Goal: Transaction & Acquisition: Book appointment/travel/reservation

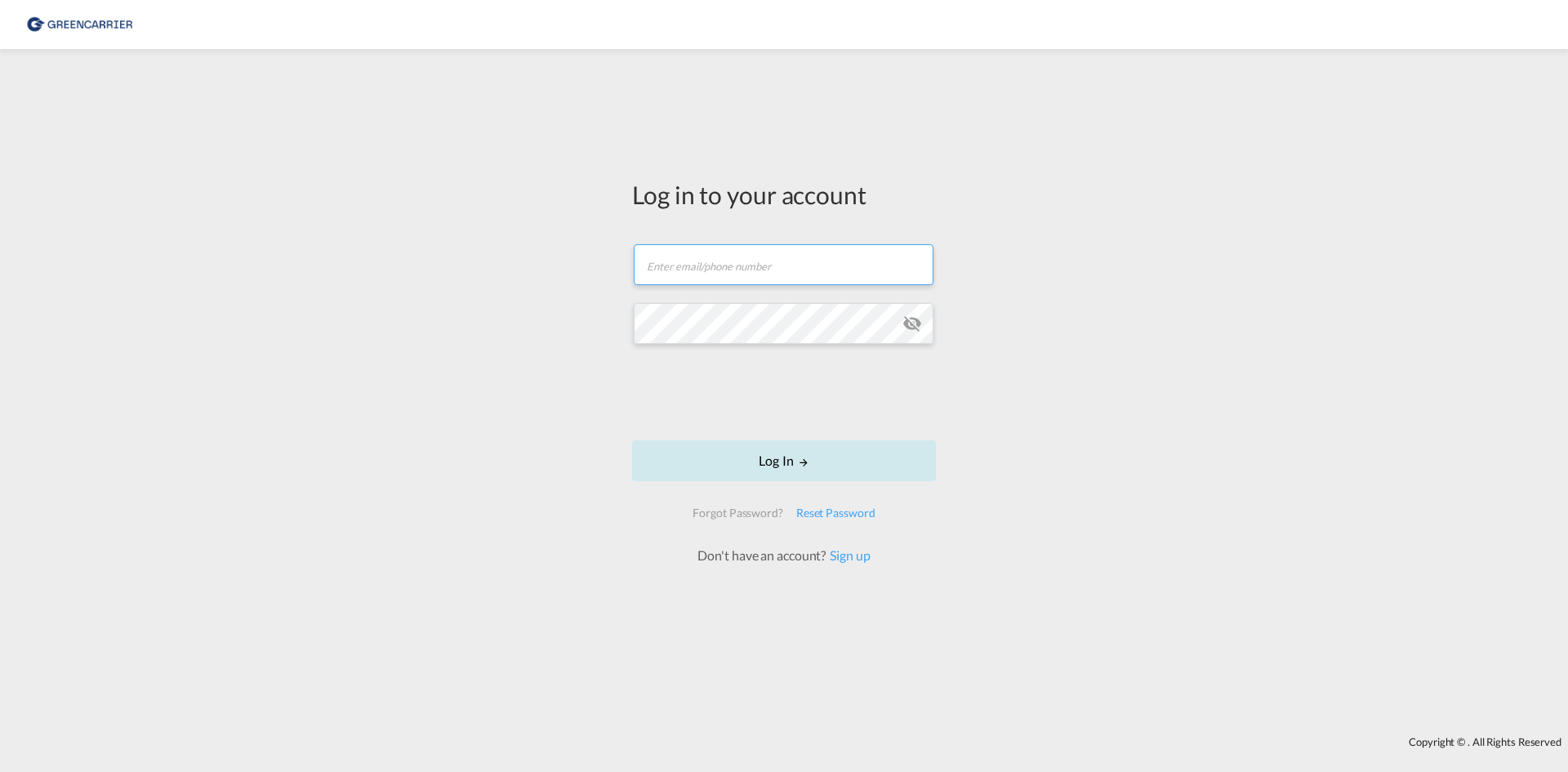
type input "[EMAIL_ADDRESS][DOMAIN_NAME]"
click at [734, 462] on button "Log In" at bounding box center [784, 461] width 304 height 41
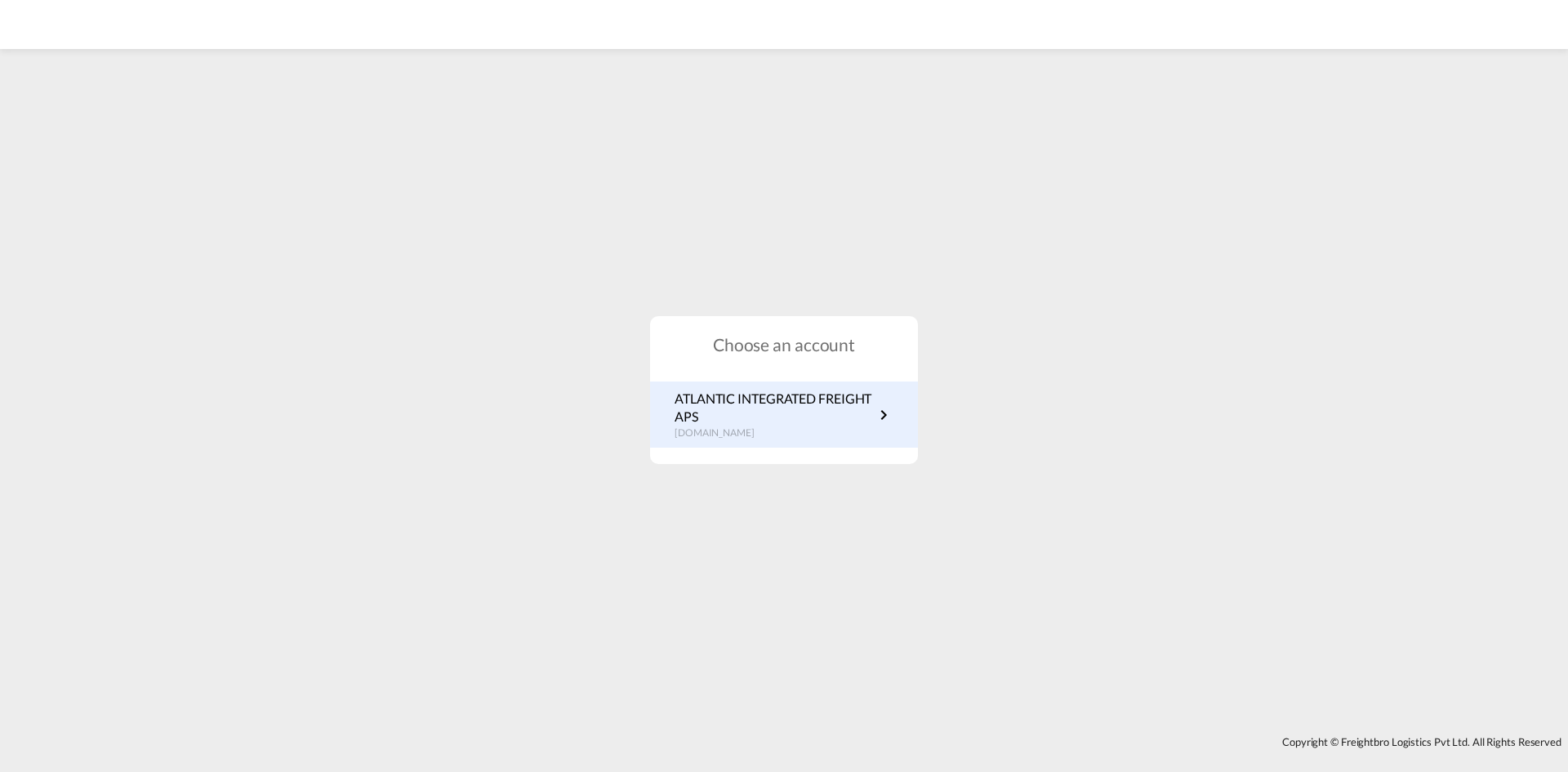
click at [708, 426] on p "[DOMAIN_NAME]" at bounding box center [775, 433] width 199 height 14
click at [749, 425] on p "ATLANTIC INTEGRATED FREIGHT APS" at bounding box center [775, 407] width 199 height 36
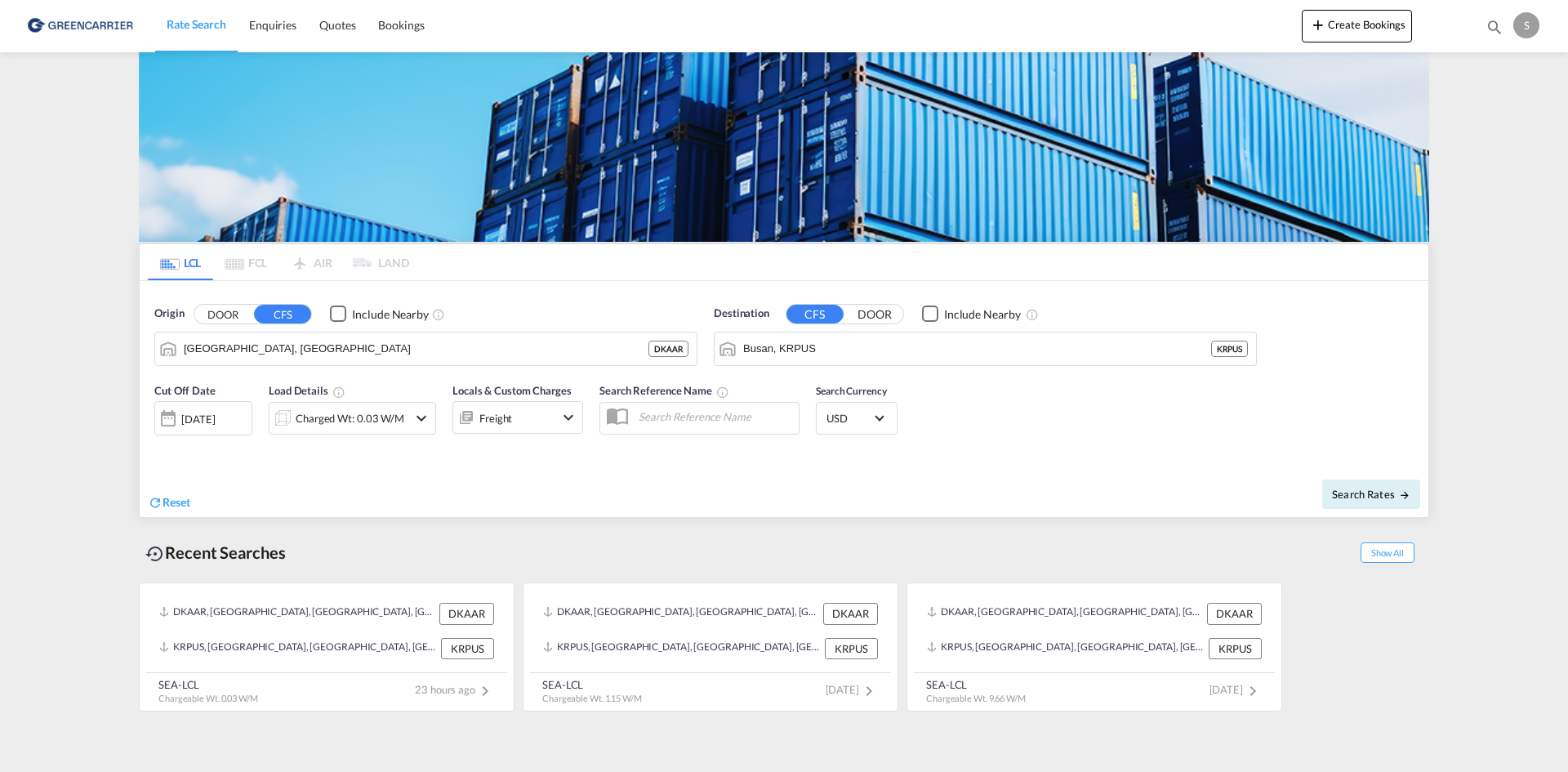
click at [323, 420] on div "Charged Wt: 0.03 W/M" at bounding box center [350, 418] width 109 height 23
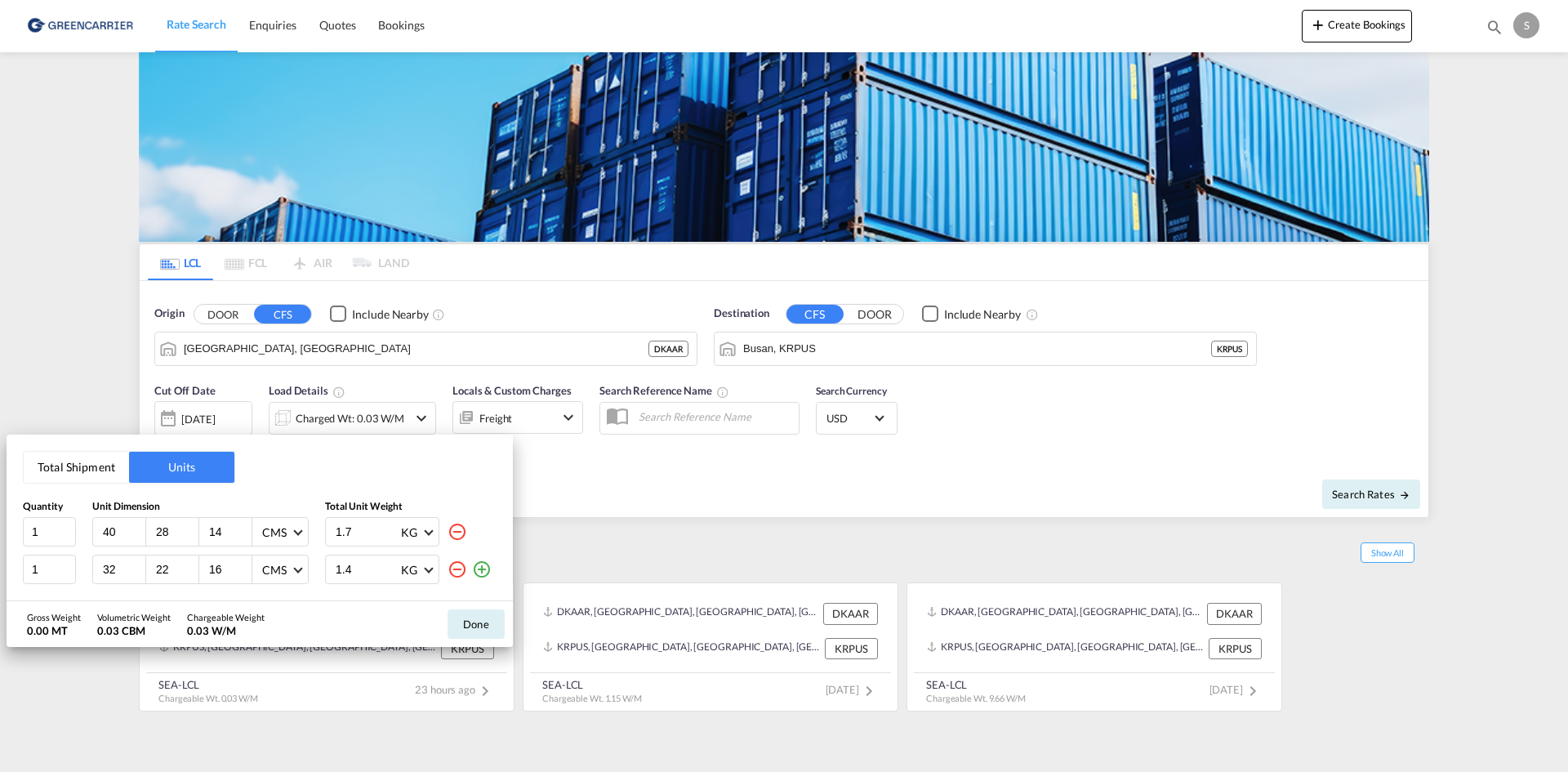
click at [100, 541] on div "40" at bounding box center [119, 532] width 53 height 28
click at [106, 538] on input "40" at bounding box center [123, 532] width 44 height 15
type input "120"
type input "80"
type input "33"
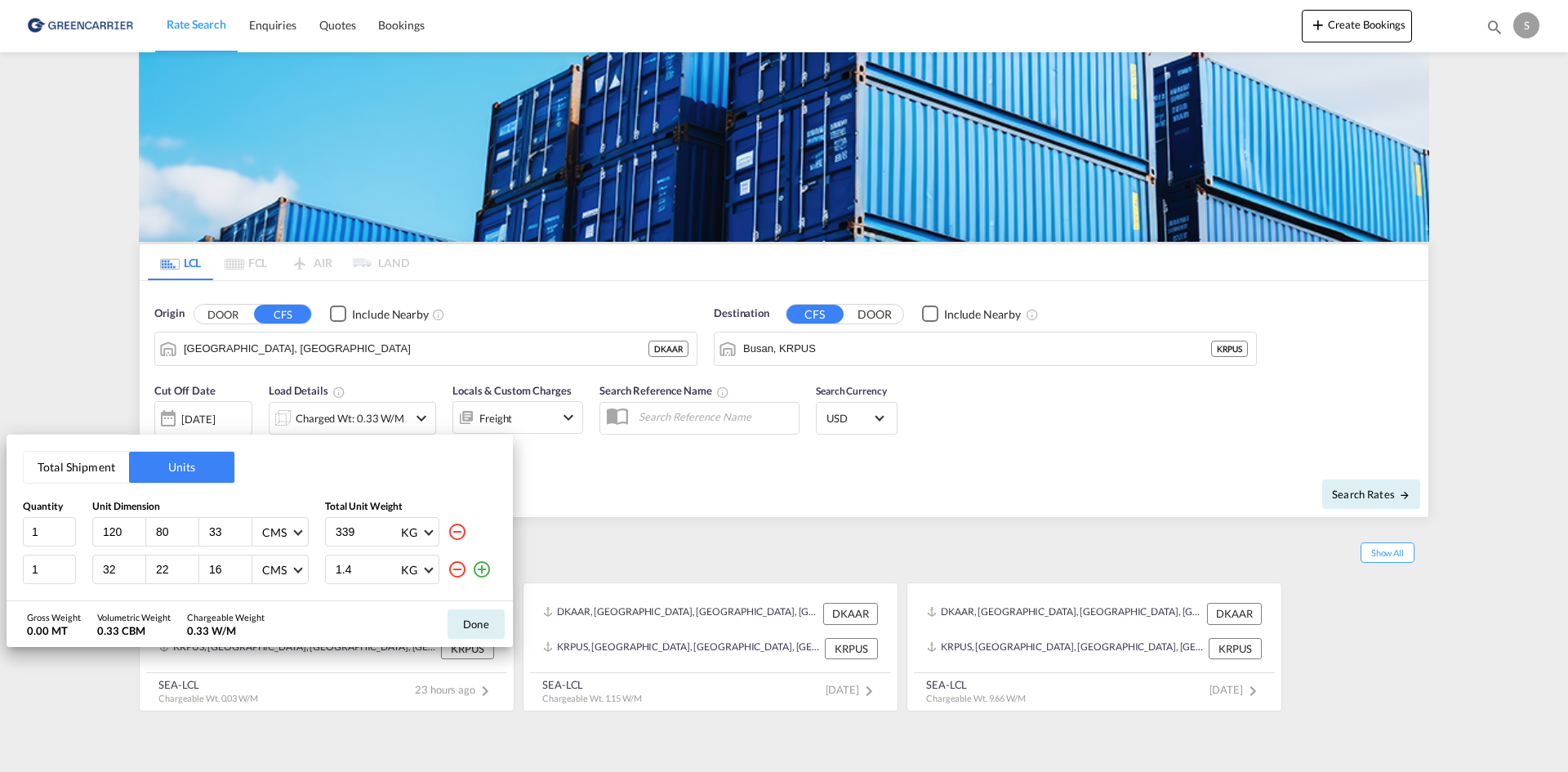
type input "339"
type input "40"
type input "29"
type input "10"
type input "1"
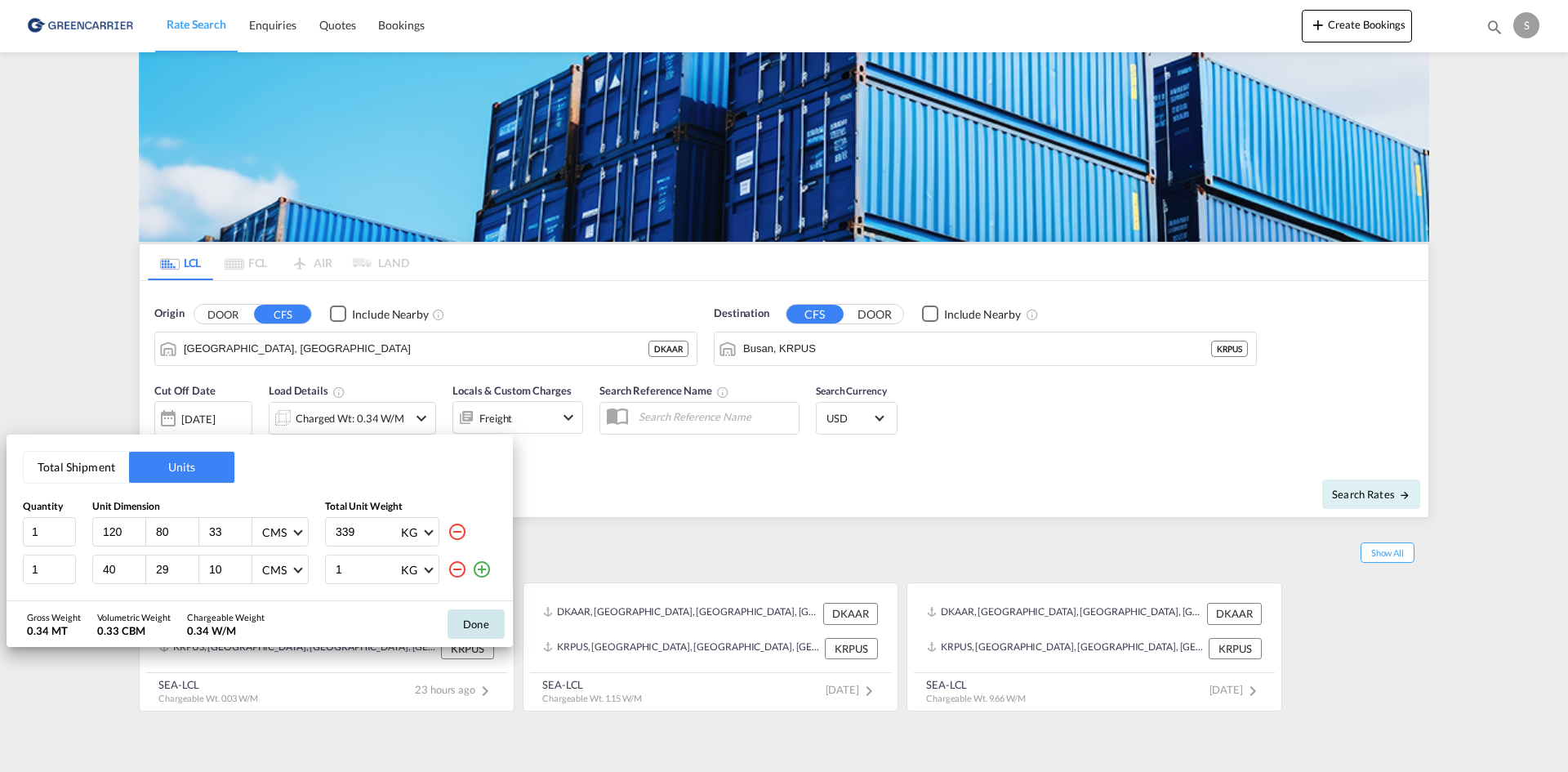
click at [490, 623] on button "Done" at bounding box center [475, 625] width 57 height 30
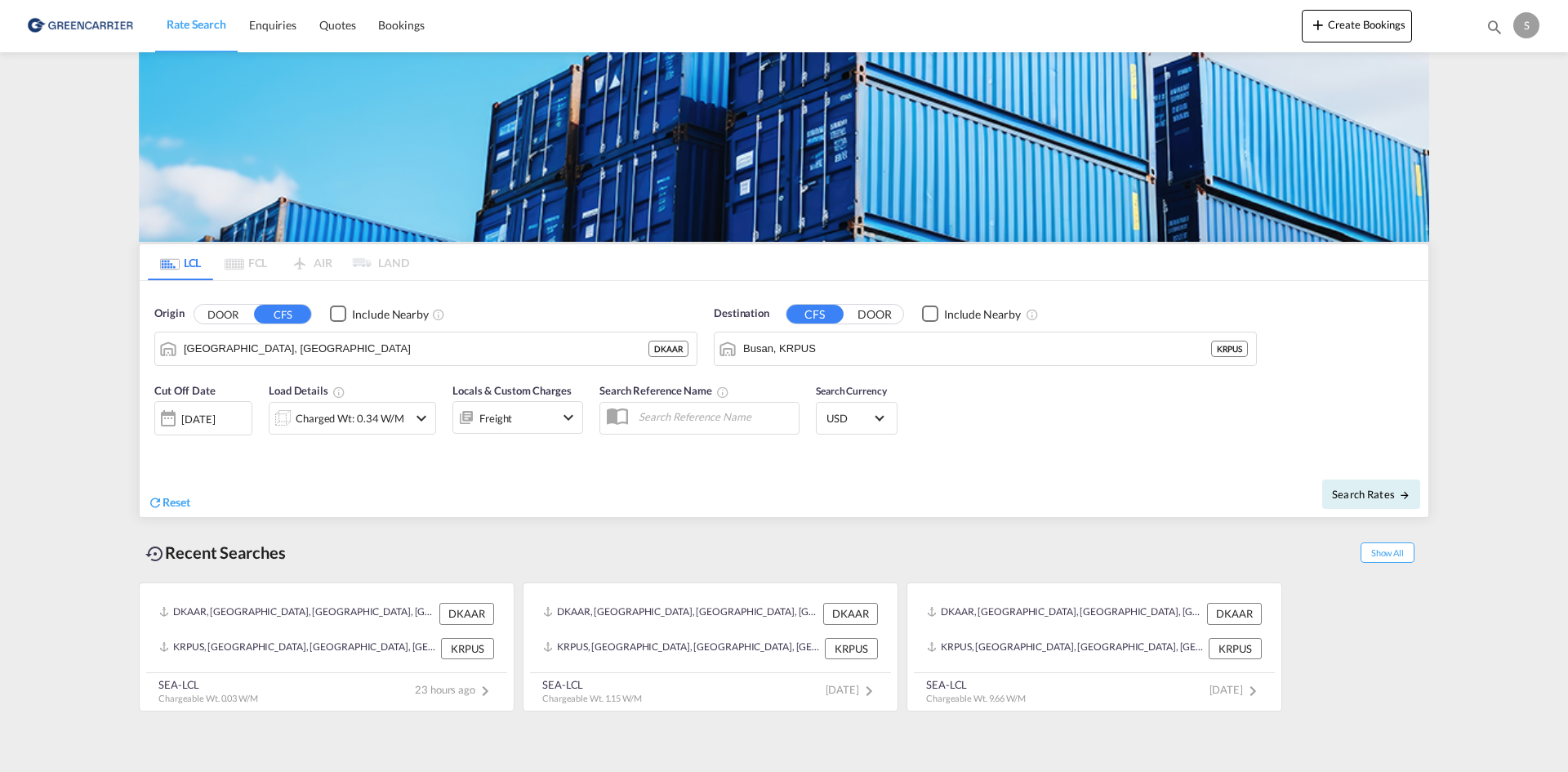
click at [593, 491] on div "Reset" at bounding box center [468, 489] width 640 height 45
click at [678, 409] on input "text" at bounding box center [714, 417] width 169 height 24
paste input "OADO251985"
type input "OADO251985 cha"
click at [1385, 498] on span "Search Rates" at bounding box center [1371, 494] width 78 height 13
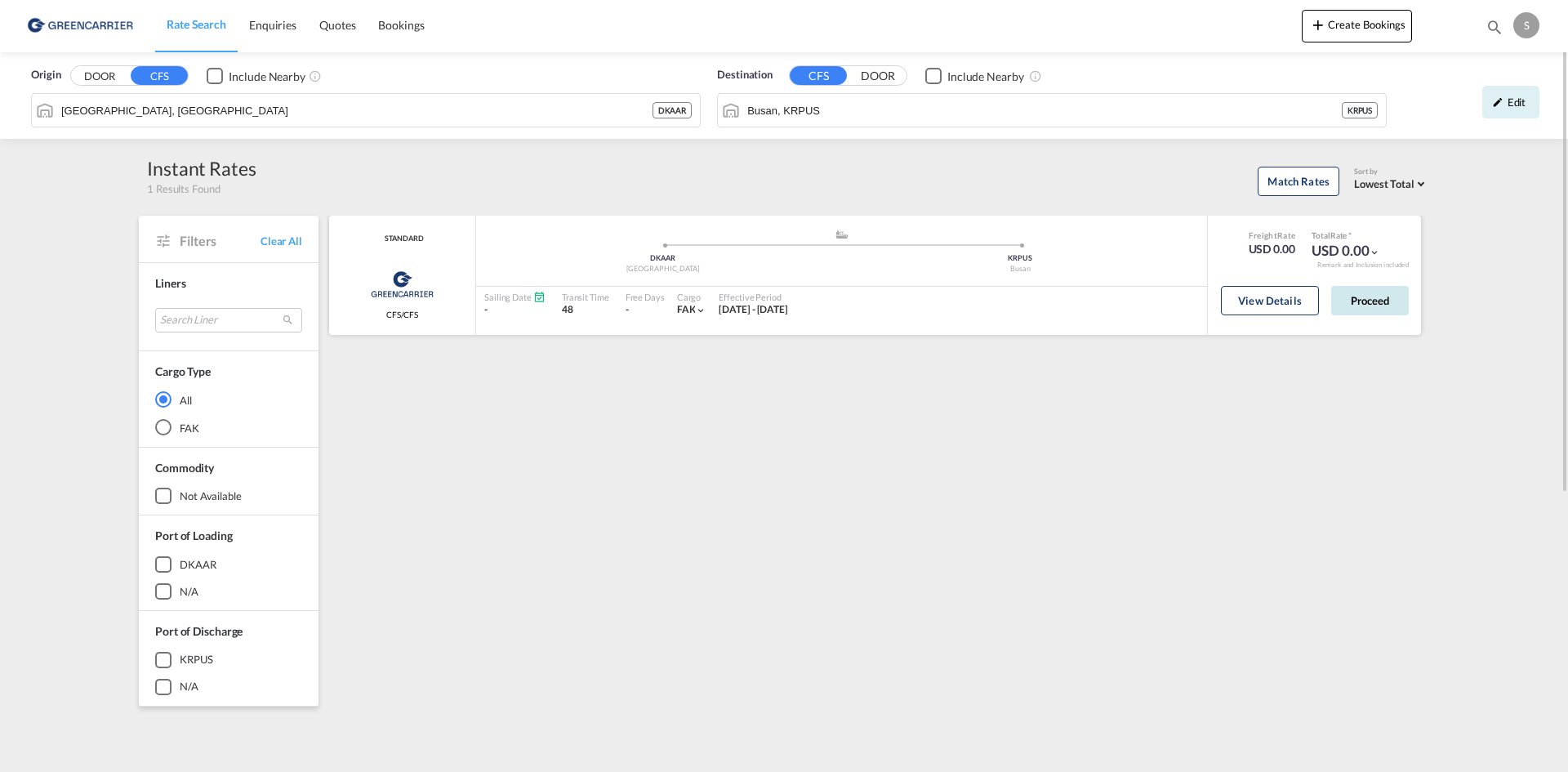
click at [1348, 296] on button "Proceed" at bounding box center [1369, 301] width 77 height 30
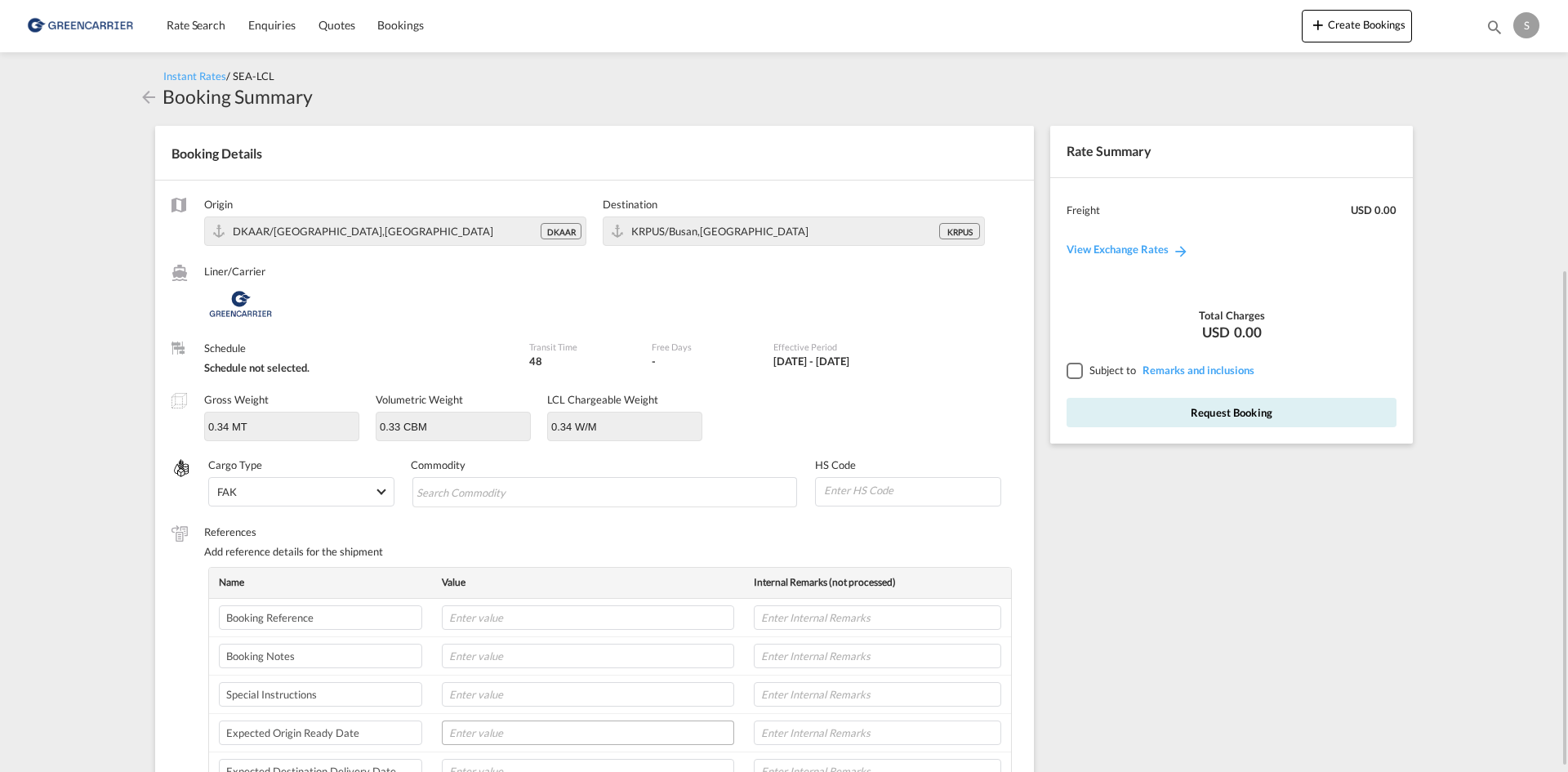
scroll to position [163, 0]
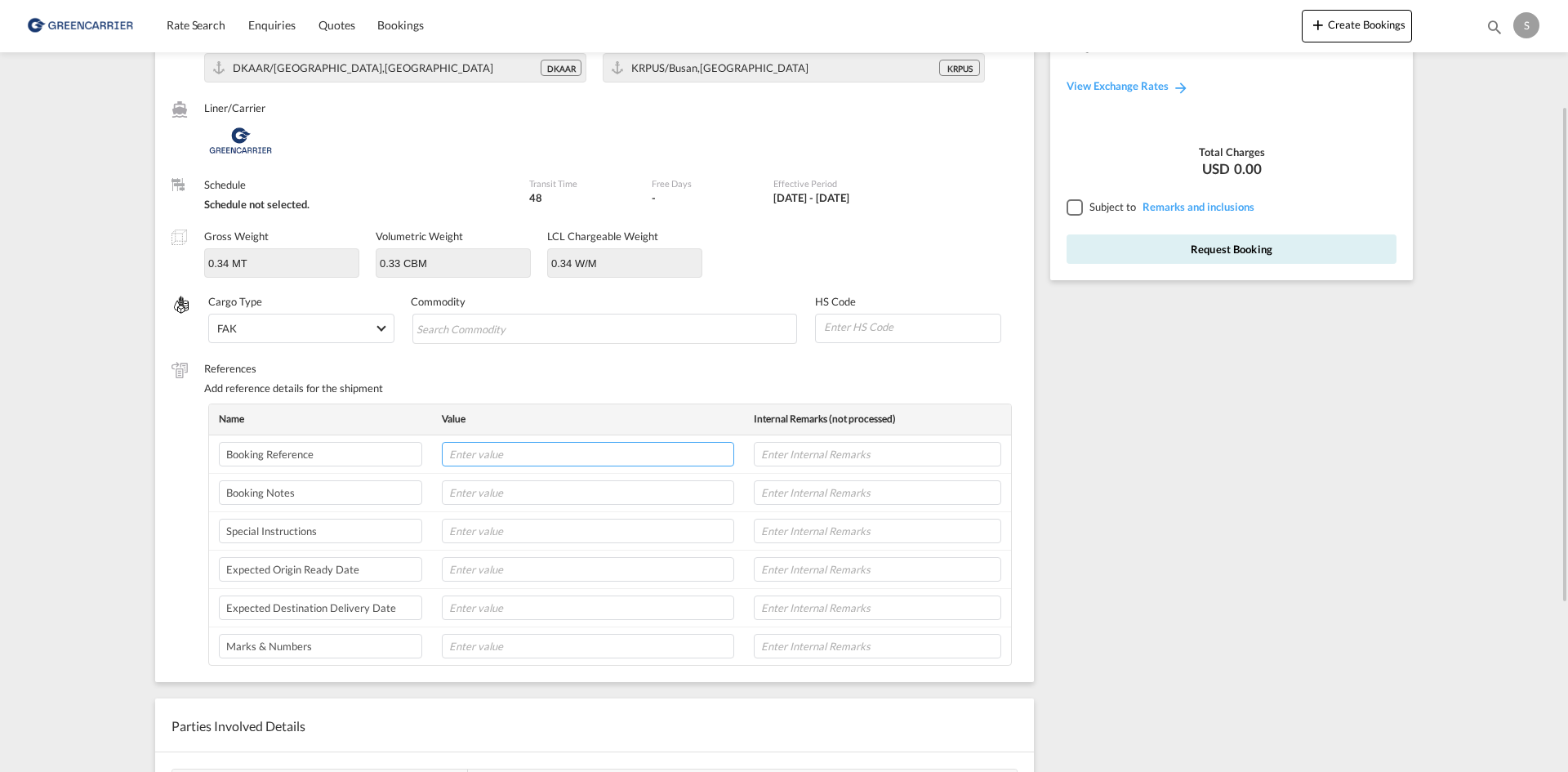
click at [512, 448] on input "text" at bounding box center [588, 454] width 293 height 24
paste input "OADO251985"
type input "OADO251985 cha"
click at [544, 328] on input "Search Commodity" at bounding box center [491, 329] width 149 height 26
paste input "VALVES, F. HYDRAULIC POWER TRANSMISSION"
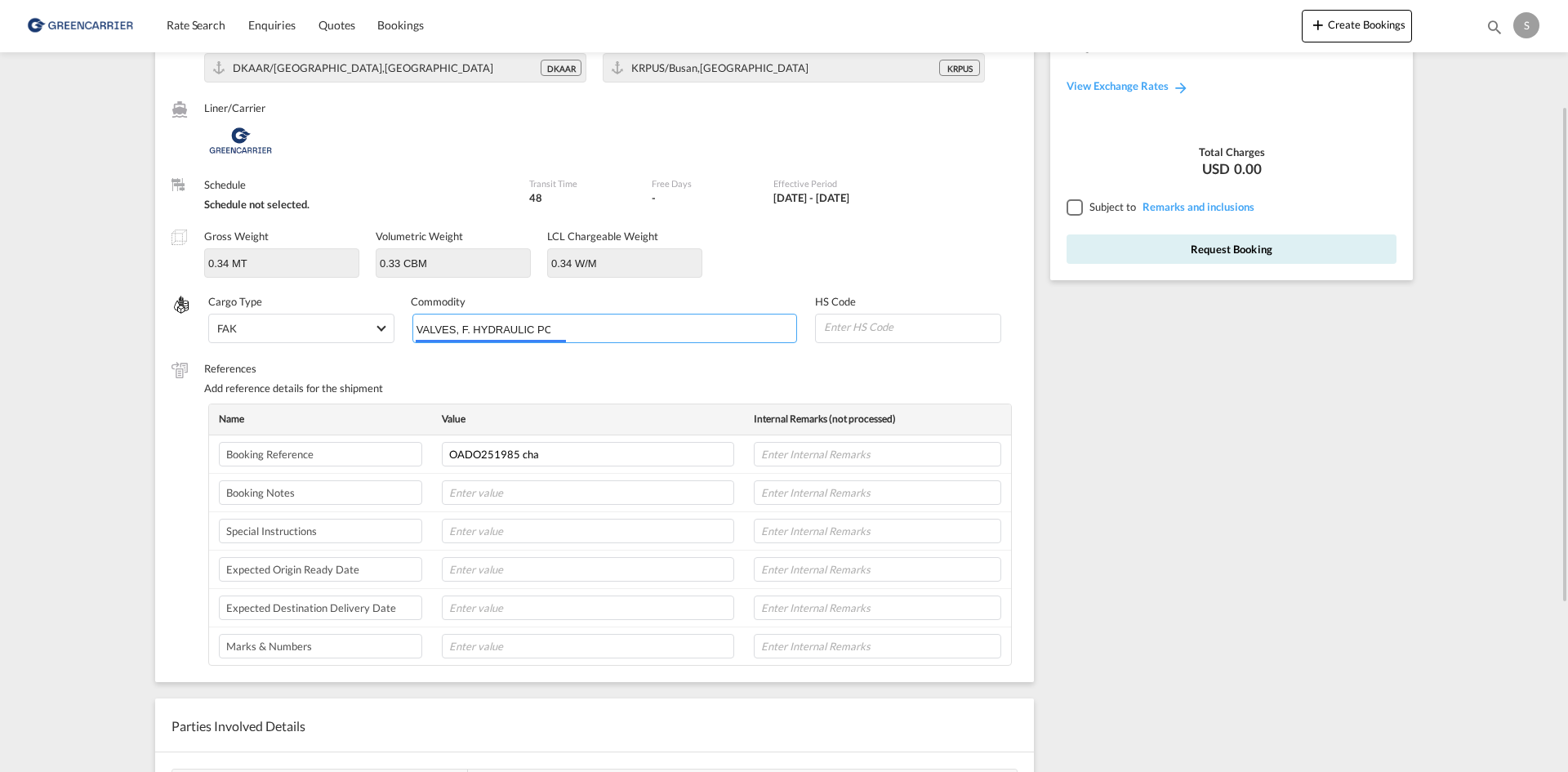
scroll to position [0, 107]
type input "VALVES, F. HYDRAULIC POWER TRANSMISSION"
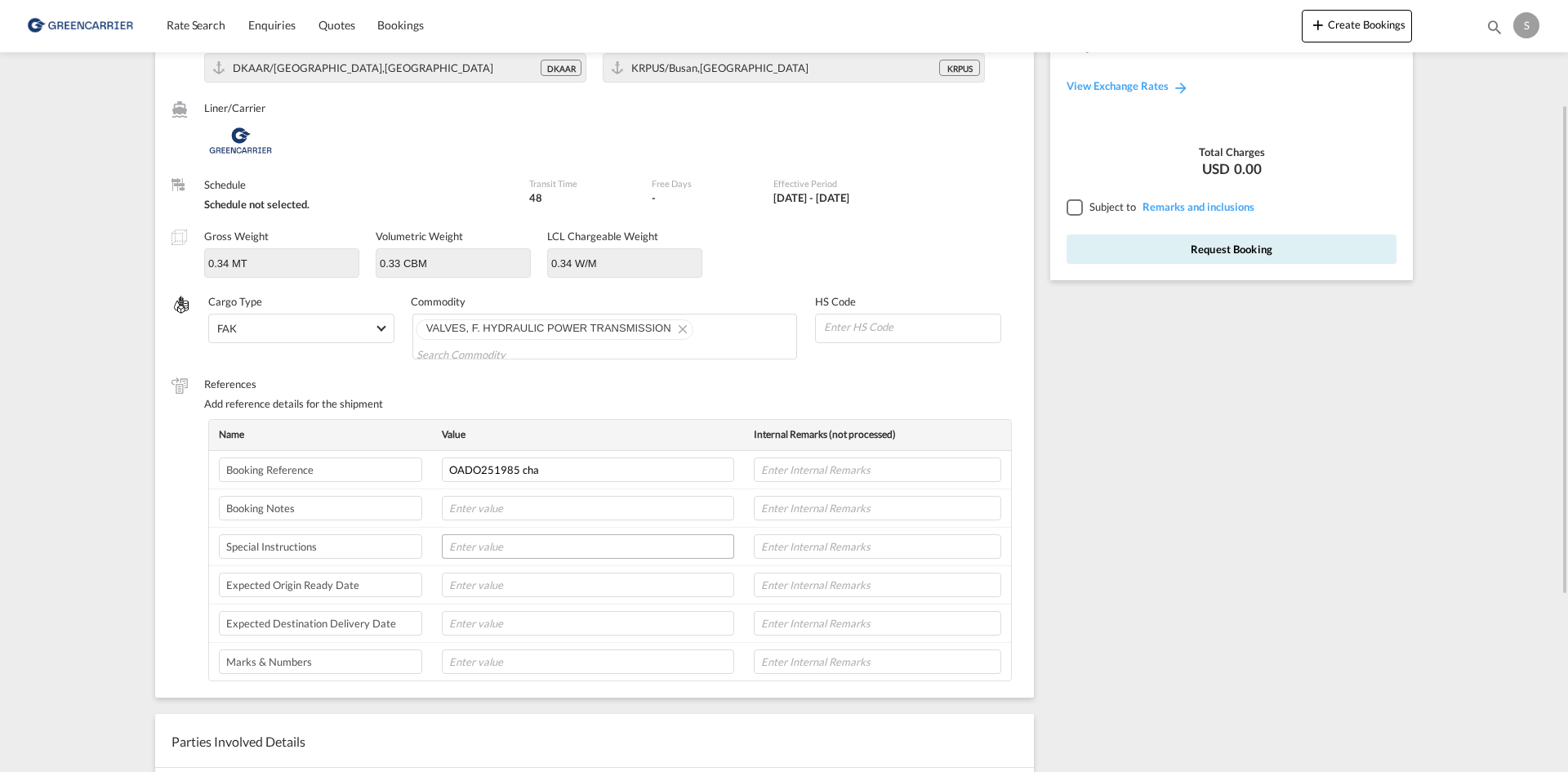
click at [531, 560] on td at bounding box center [588, 546] width 312 height 38
click at [528, 549] on input "text" at bounding box center [588, 546] width 293 height 24
paste input "WE HAVE RECEIVED THE CONFIRATION, PLEASE ARRANGE THE PICK UP FOR THIS SHIPMENT.…"
type input "WE HAVE RECEIVED THE CONFIRATION, PLEASE ARRANGE THE PICK UP FOR THIS SHIPMENT.…"
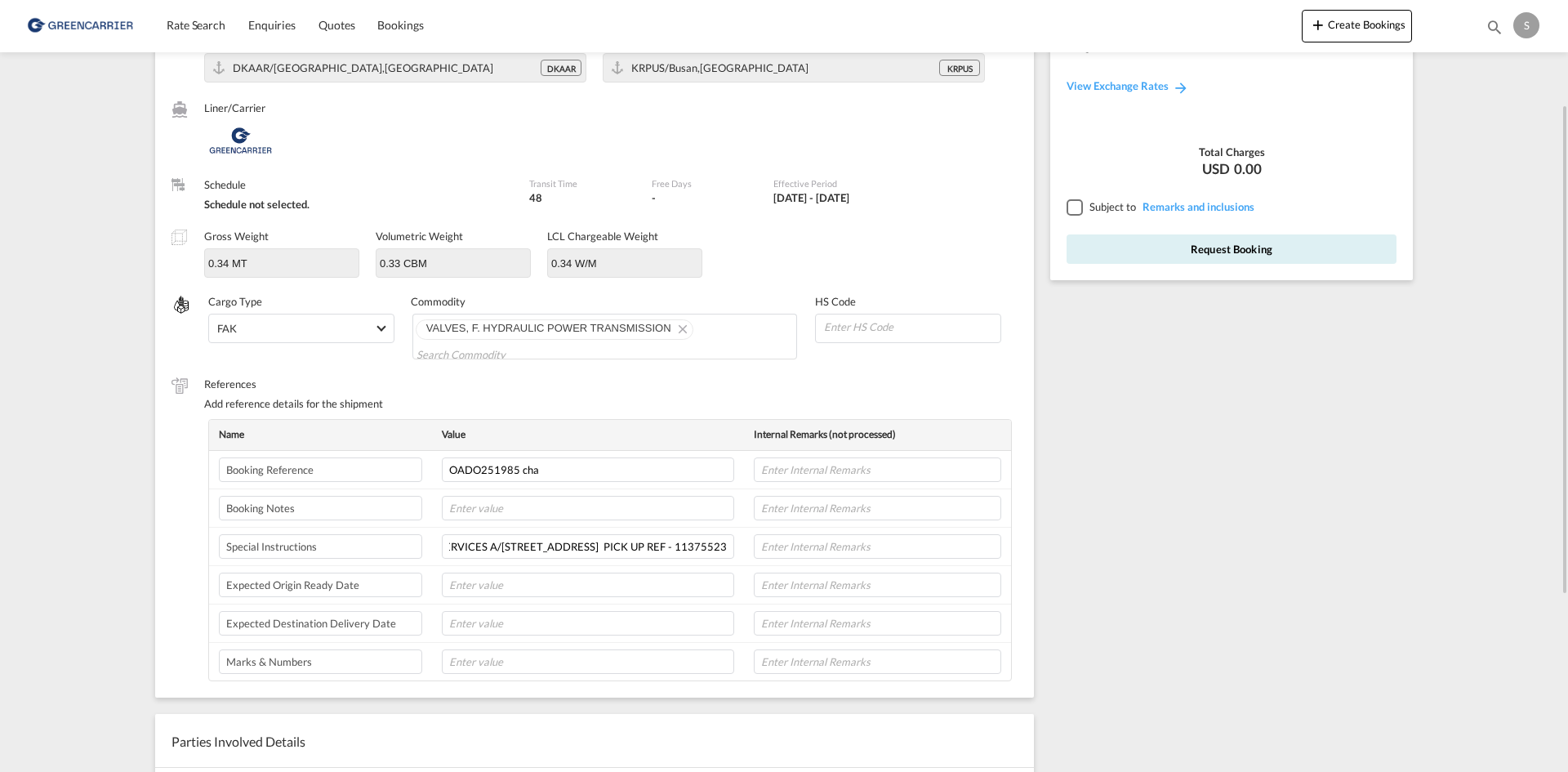
click at [1039, 514] on div "Name Value Internal Remarks (not processed) Booking Reference OADO251985 cha Bo…" at bounding box center [631, 550] width 846 height 262
click at [521, 541] on input "WE HAVE RECEIVED THE CONFIRATION, PLEASE ARRANGE THE PICK UP FOR THIS SHIPMENT.…" at bounding box center [588, 546] width 293 height 24
click at [1080, 210] on div at bounding box center [1074, 207] width 15 height 15
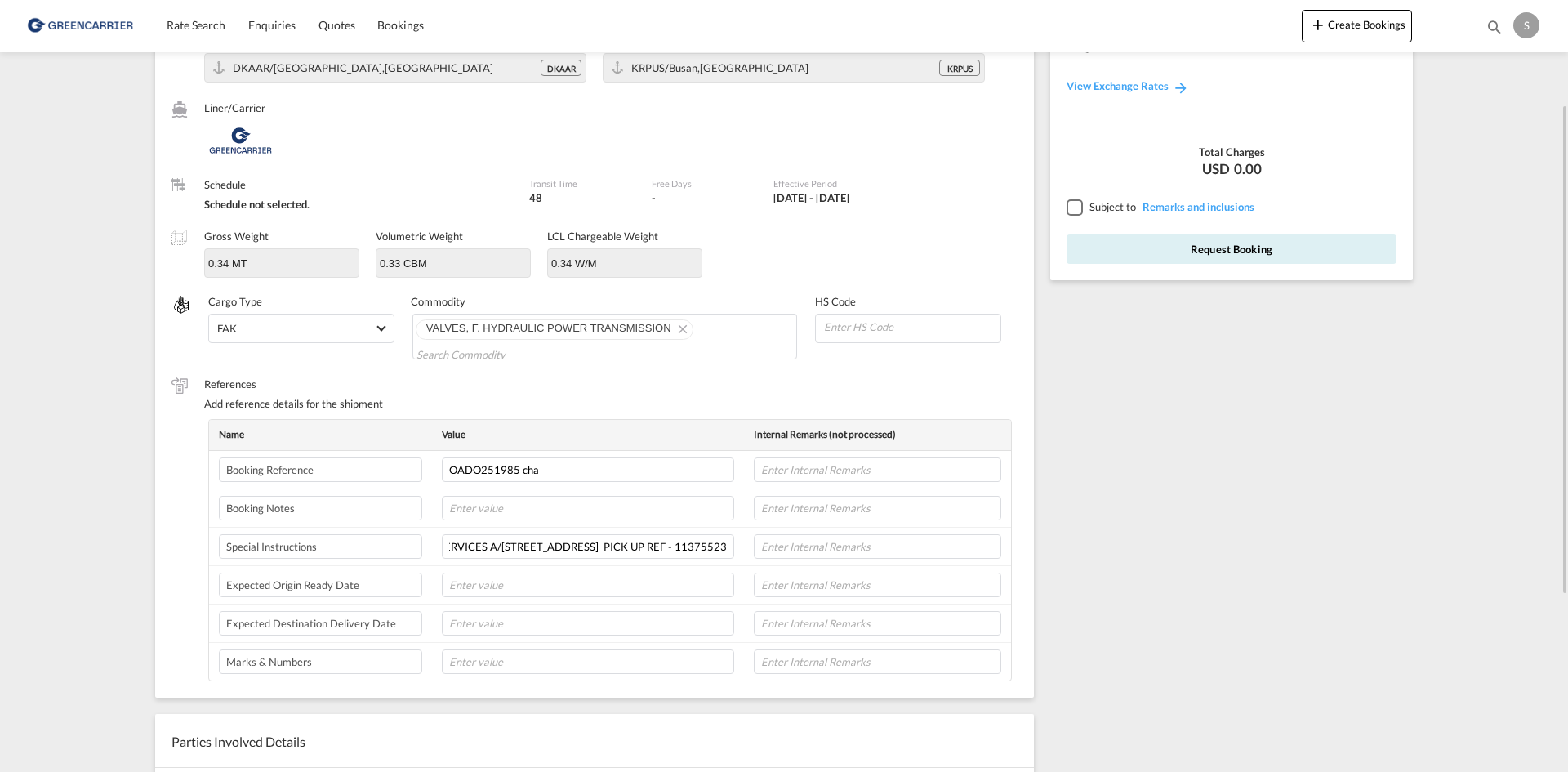
scroll to position [0, 0]
click at [1099, 241] on button "Request Booking" at bounding box center [1231, 249] width 330 height 30
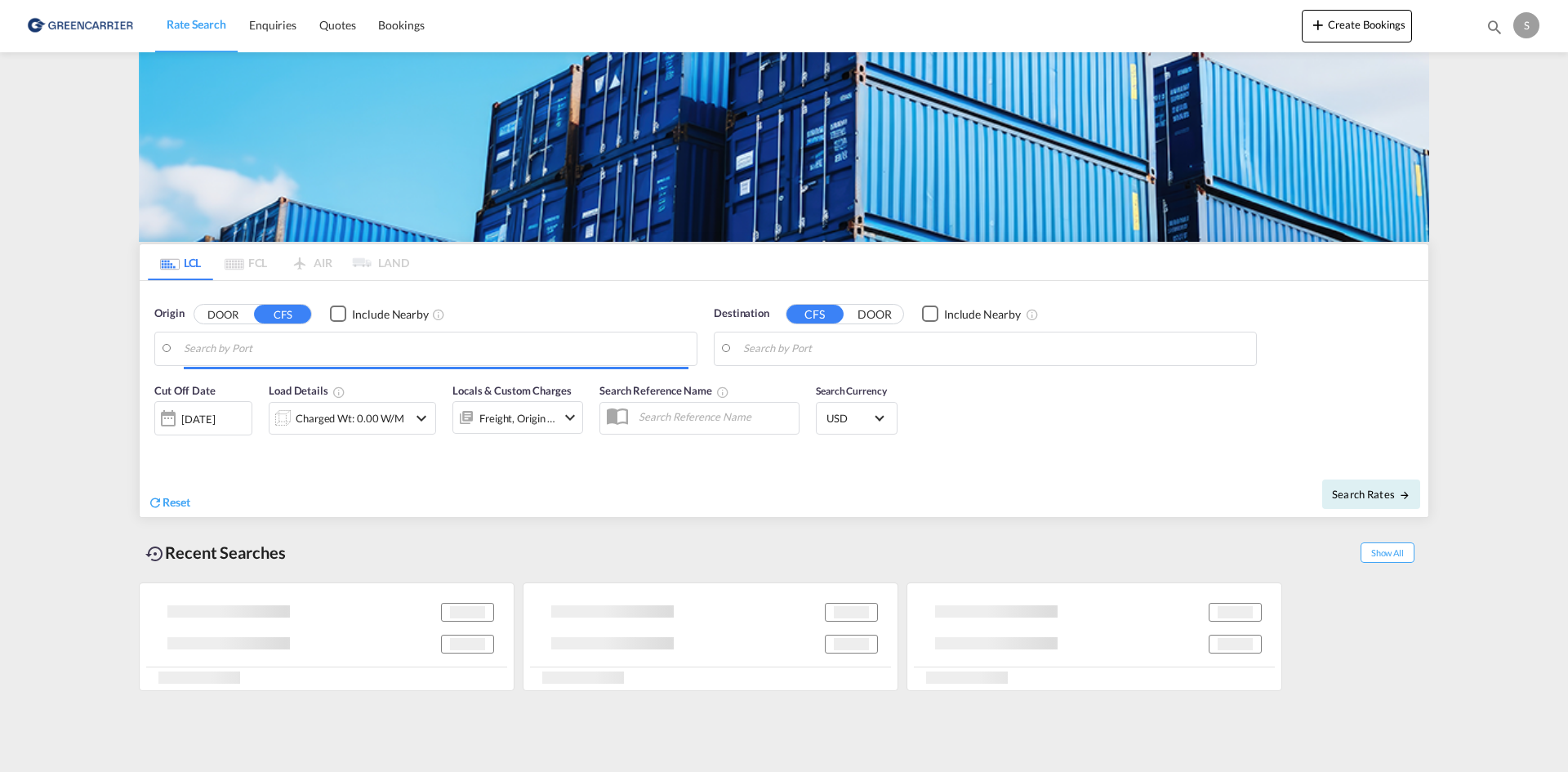
type input "[GEOGRAPHIC_DATA], [GEOGRAPHIC_DATA]"
type input "Busan, KRPUS"
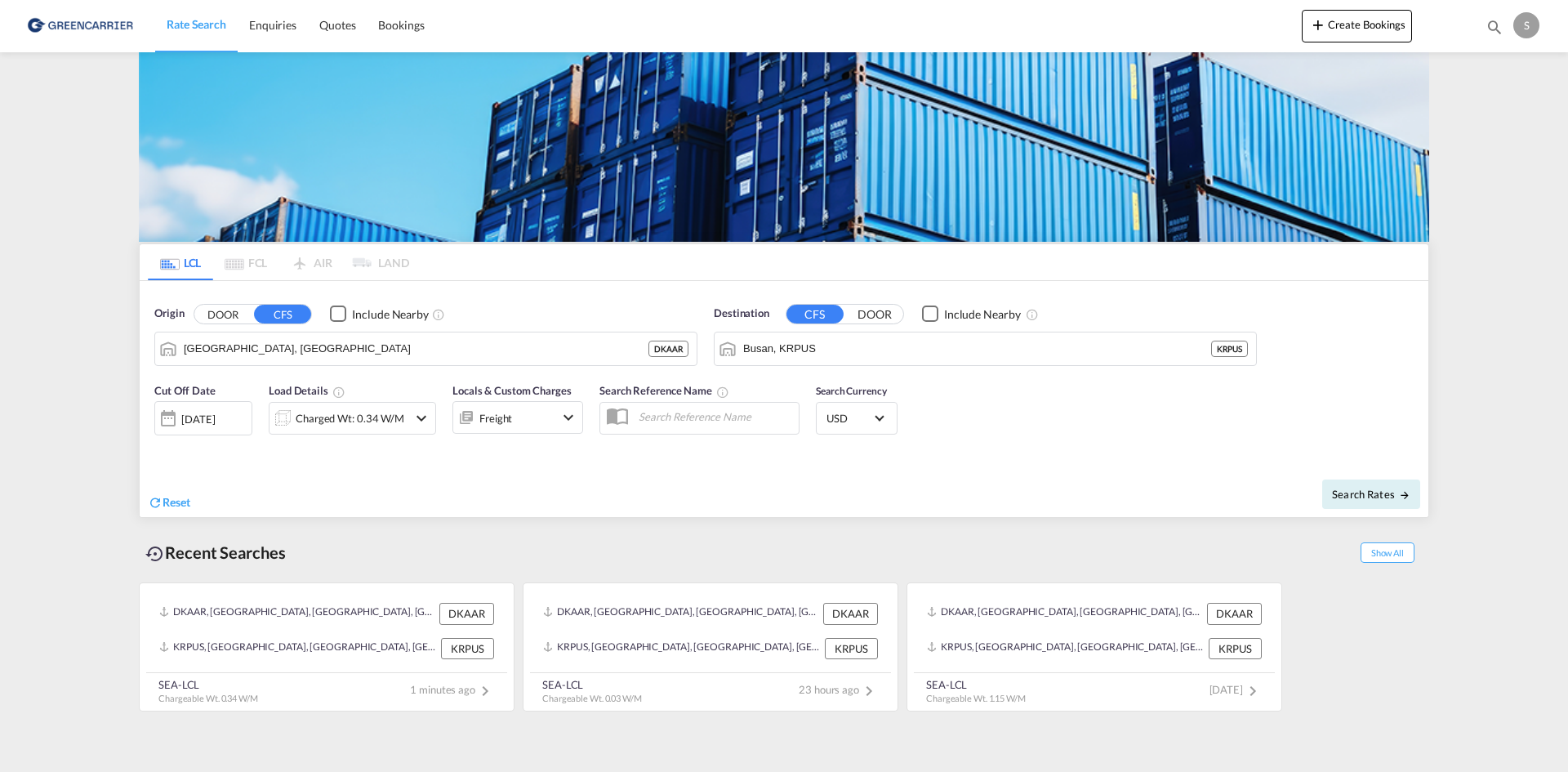
click at [352, 418] on div "Charged Wt: 0.34 W/M" at bounding box center [350, 418] width 109 height 23
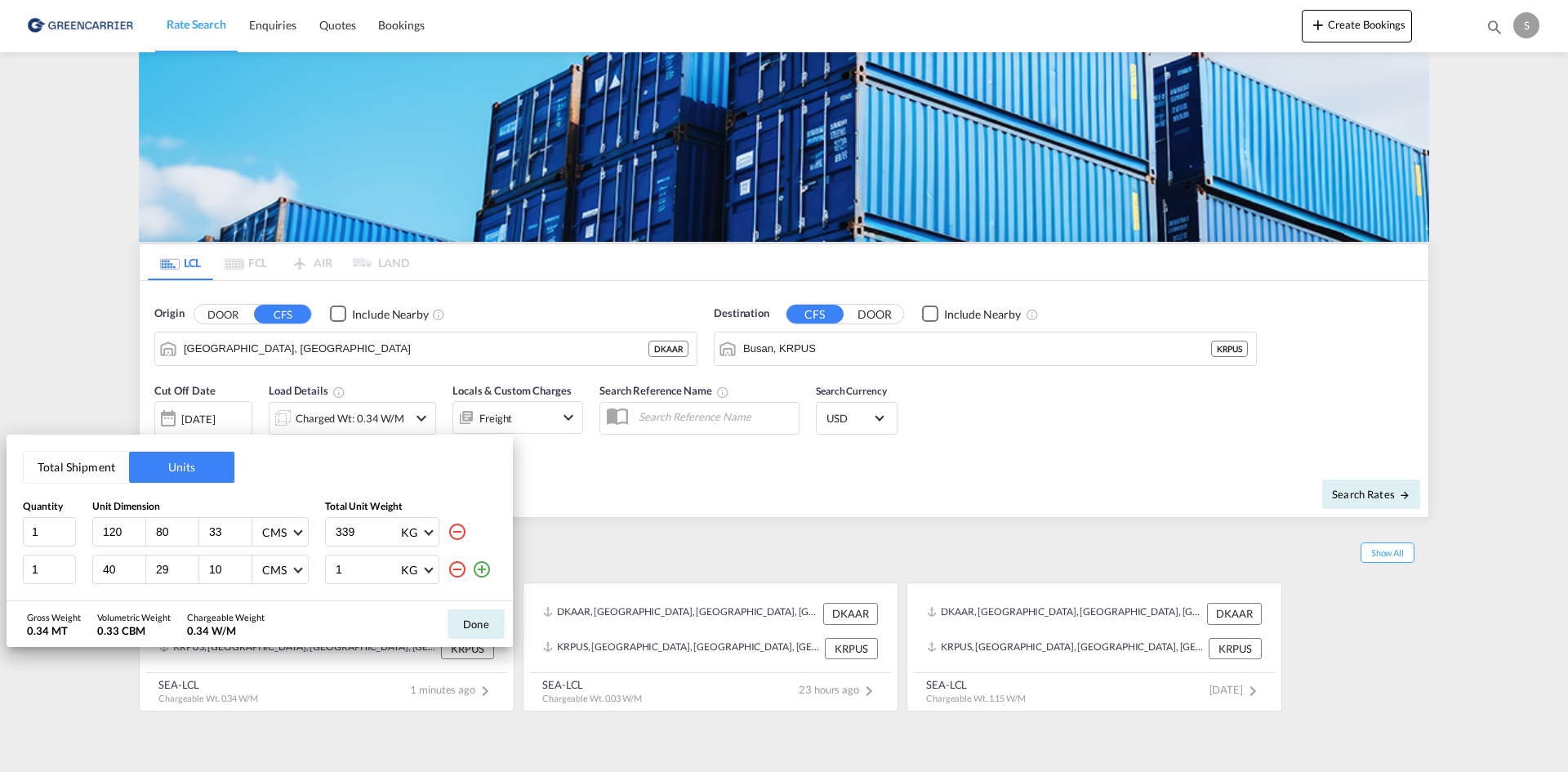
click at [103, 536] on input "120" at bounding box center [123, 532] width 44 height 15
type input "28"
type input "20"
type input "12"
type input "0.3"
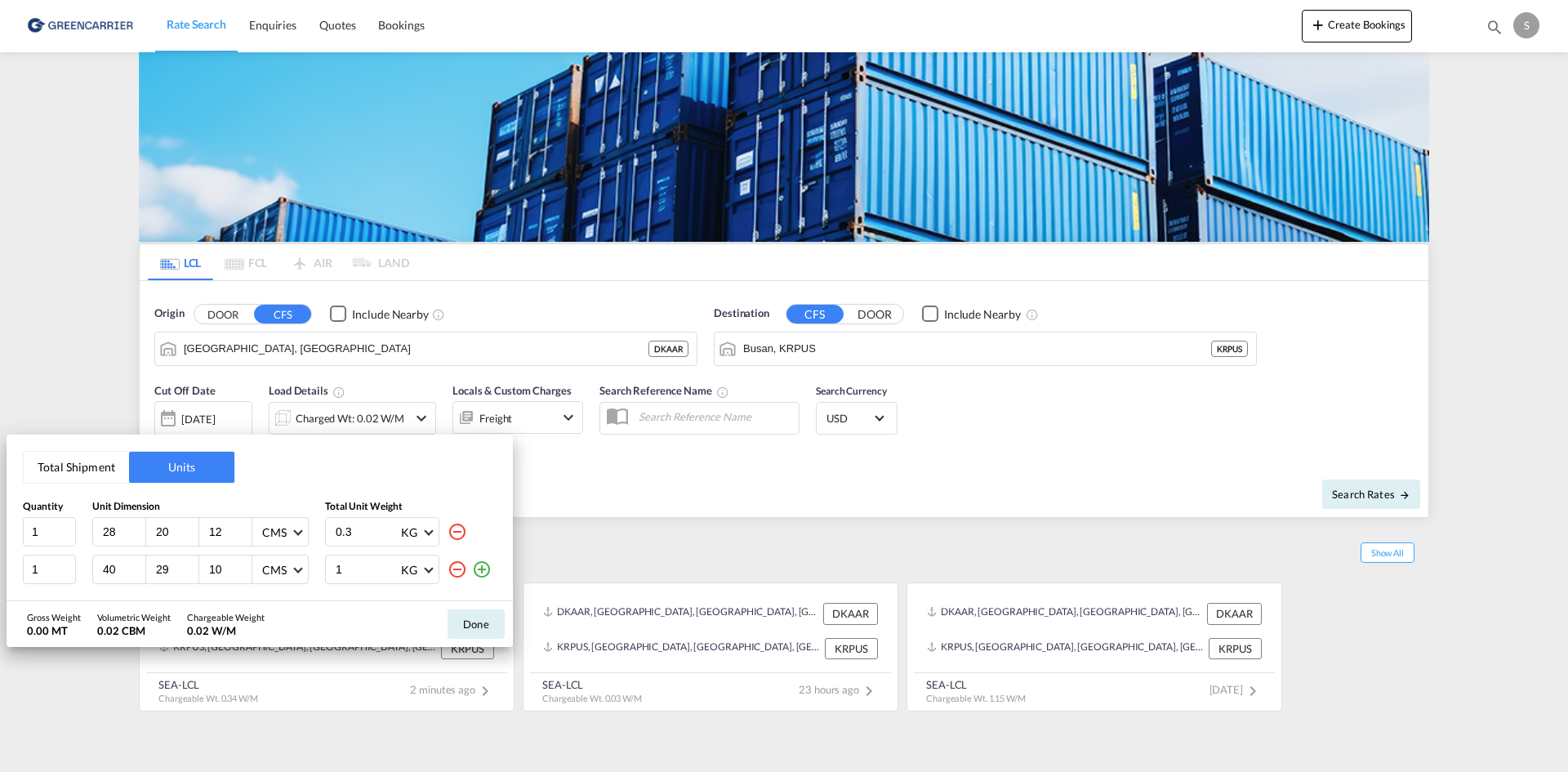
click at [476, 570] on md-icon "icon-plus-circle-outline" at bounding box center [481, 569] width 20 height 20
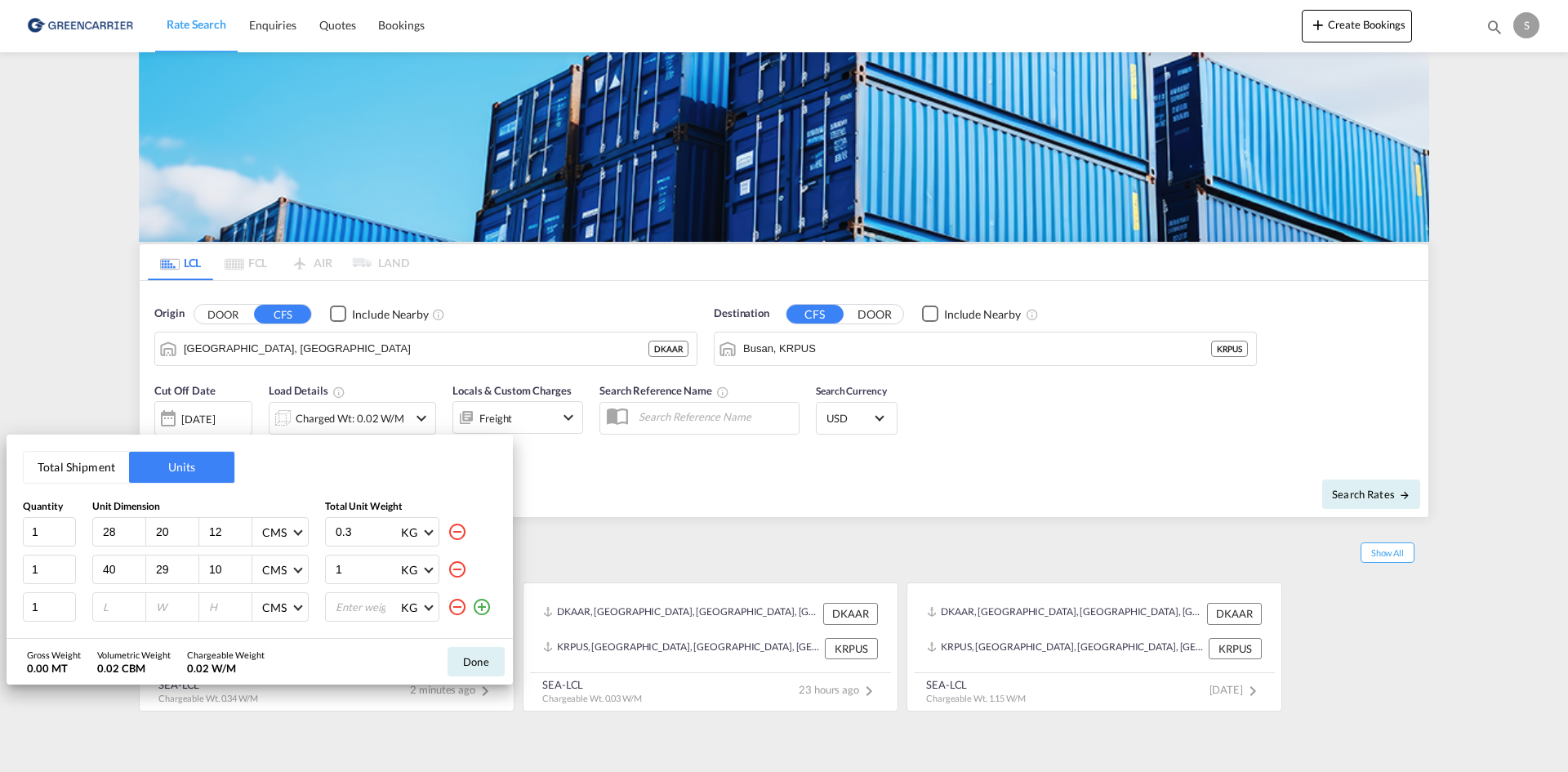
click at [114, 573] on input "40" at bounding box center [123, 570] width 44 height 15
type input "28"
type input "20"
type input "12"
type input "0.3"
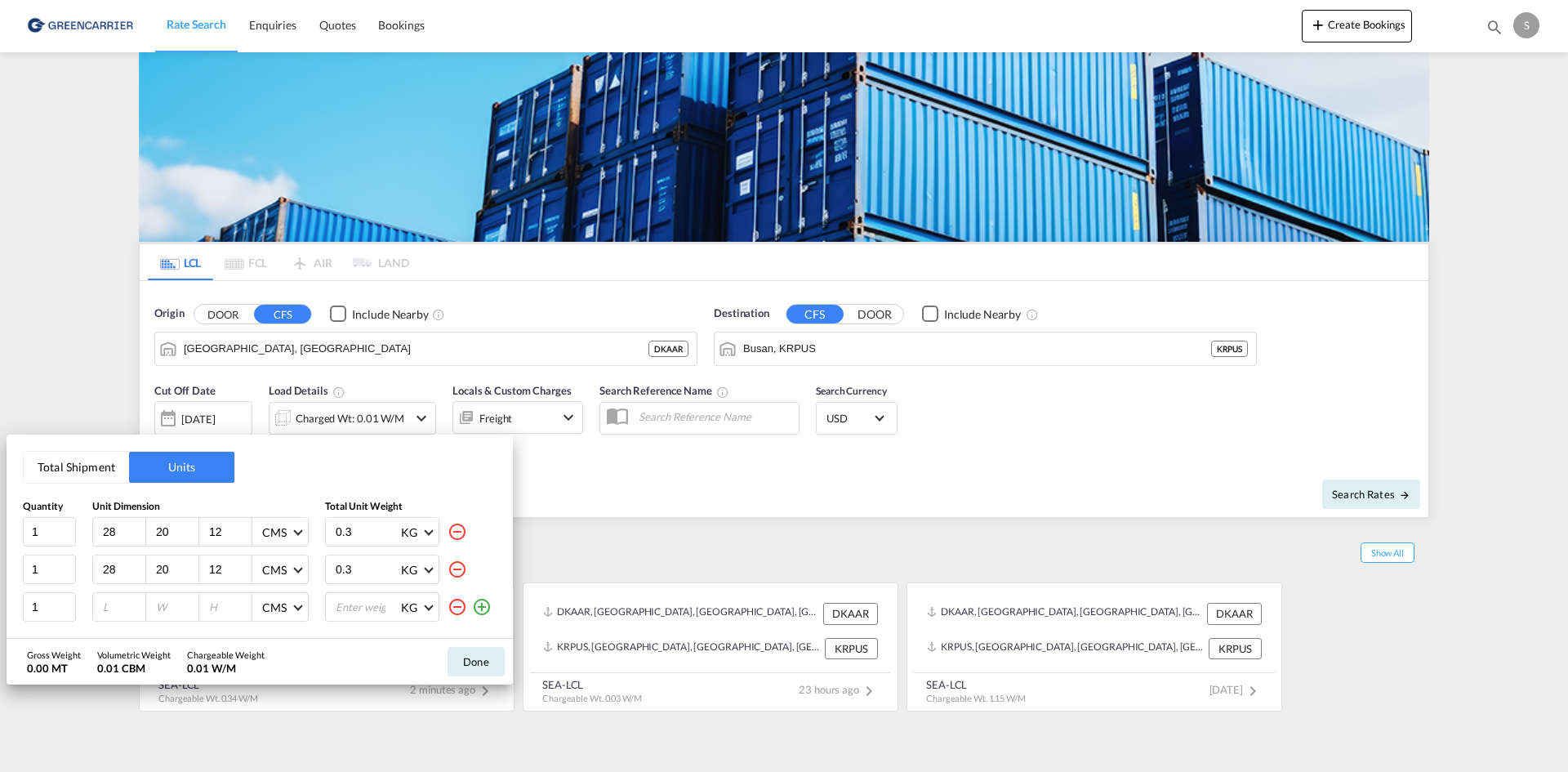
click at [109, 600] on input "number" at bounding box center [123, 607] width 44 height 15
type input "28"
type input "20"
type input "12"
type input "0.4"
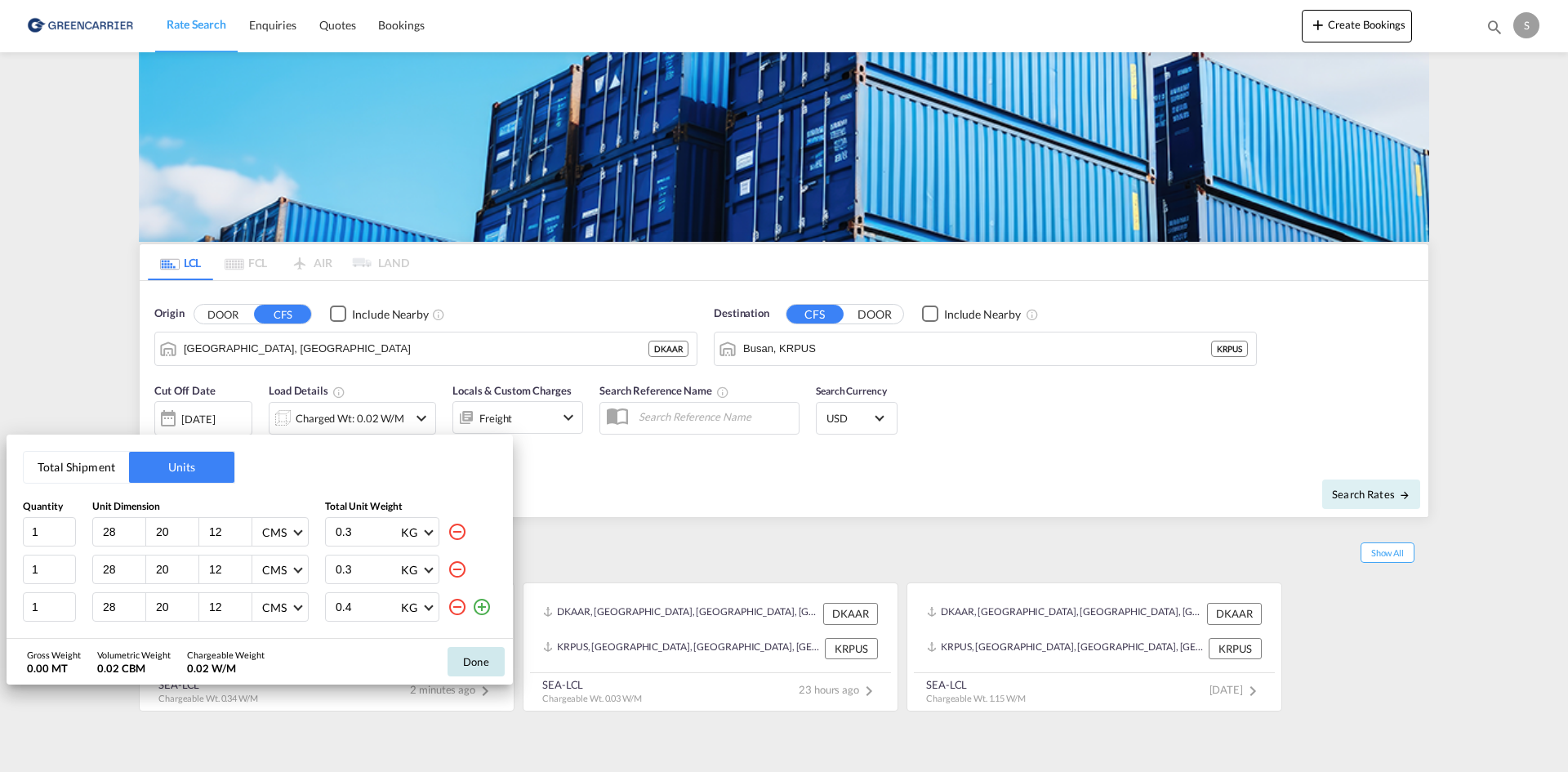
click at [459, 655] on button "Done" at bounding box center [475, 662] width 57 height 30
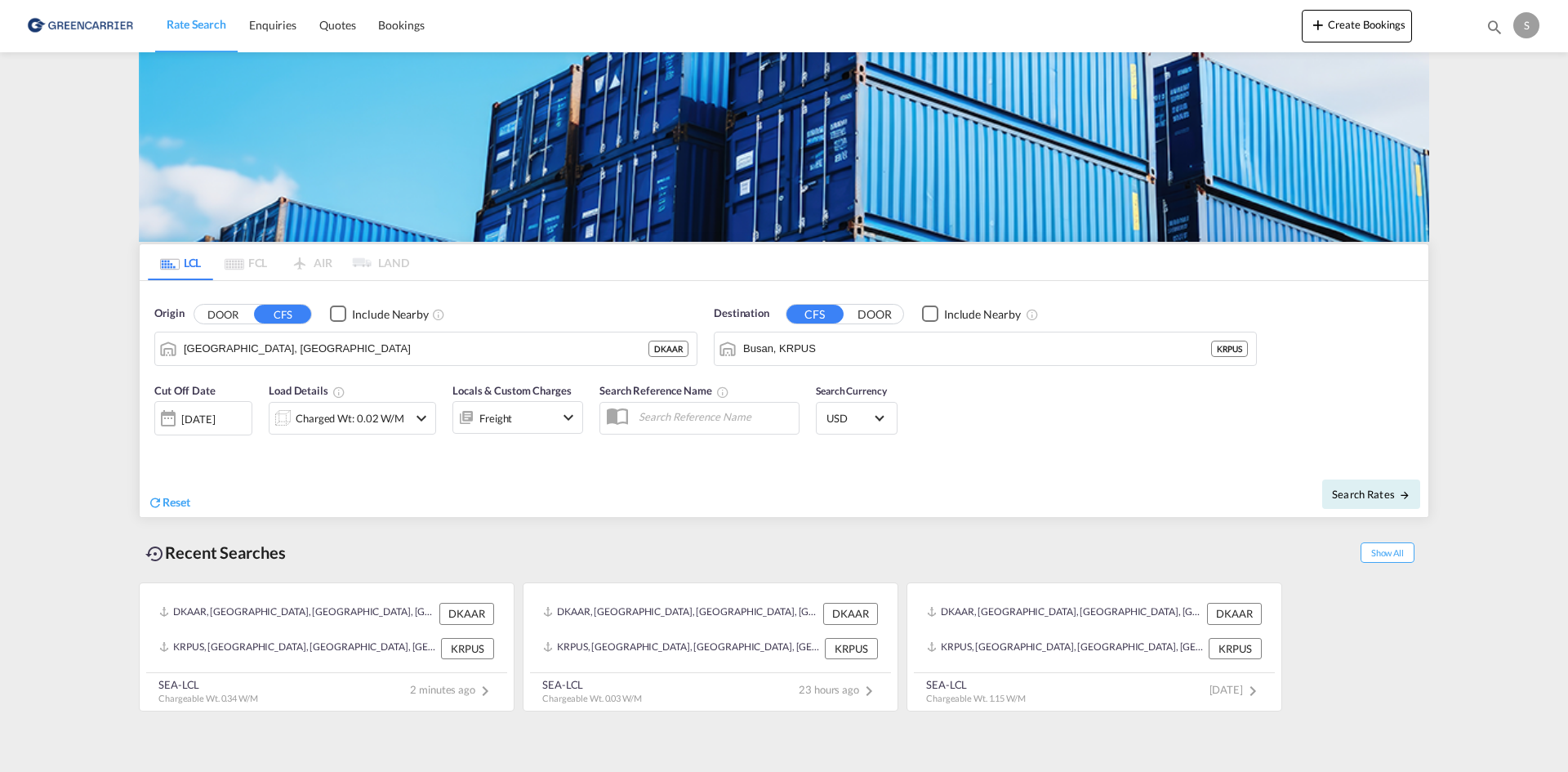
click at [716, 416] on input "text" at bounding box center [714, 417] width 169 height 24
paste input "OADO251970"
type input "OADO251970 cha"
click at [978, 512] on div "Search Rates" at bounding box center [1108, 494] width 640 height 47
click at [1409, 490] on md-icon "icon-arrow-right" at bounding box center [1405, 495] width 11 height 11
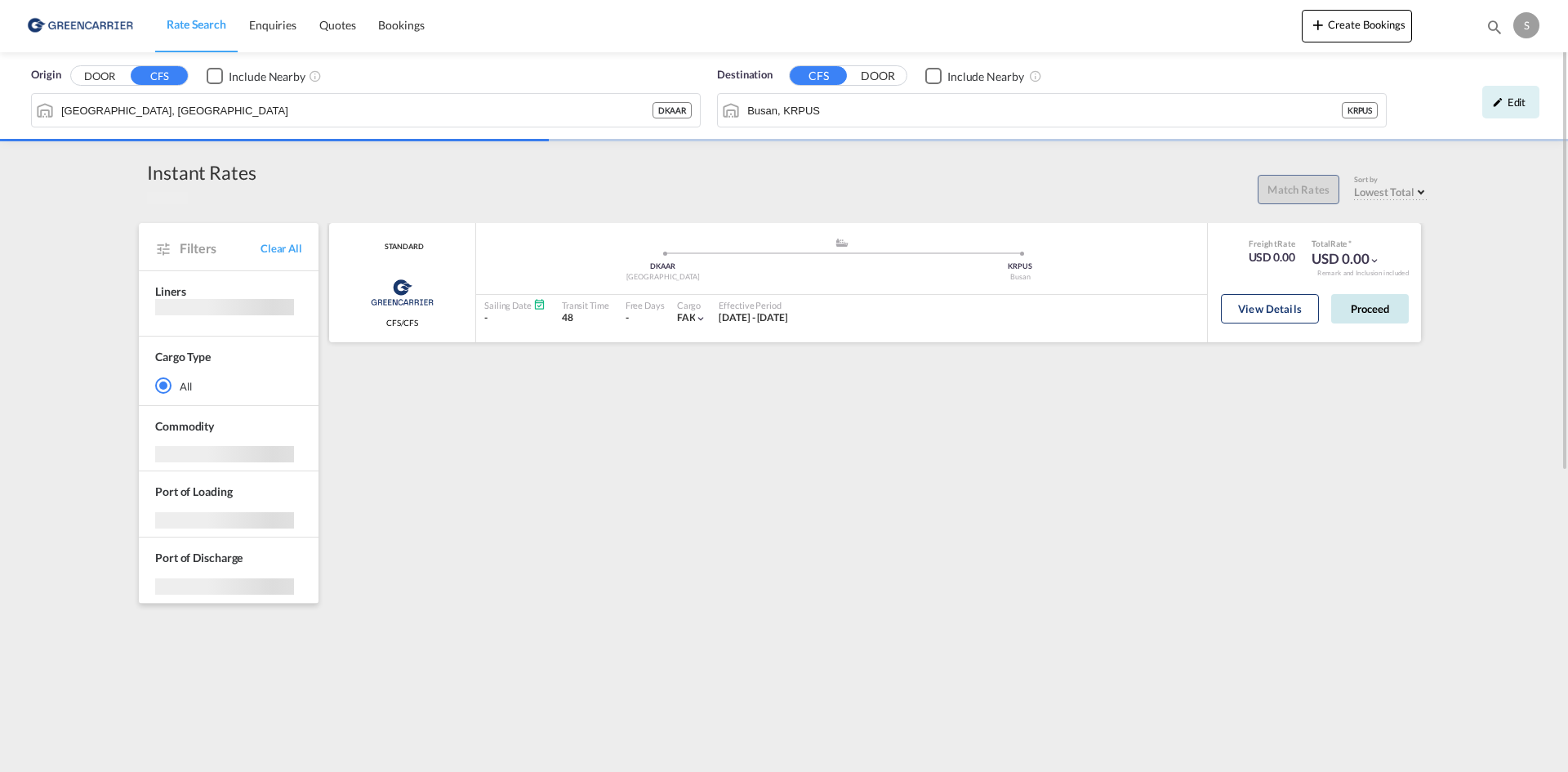
click at [1374, 312] on body "Rate Search Enquiries Quotes Bookings Rate Search Enquiries" at bounding box center [784, 386] width 1568 height 772
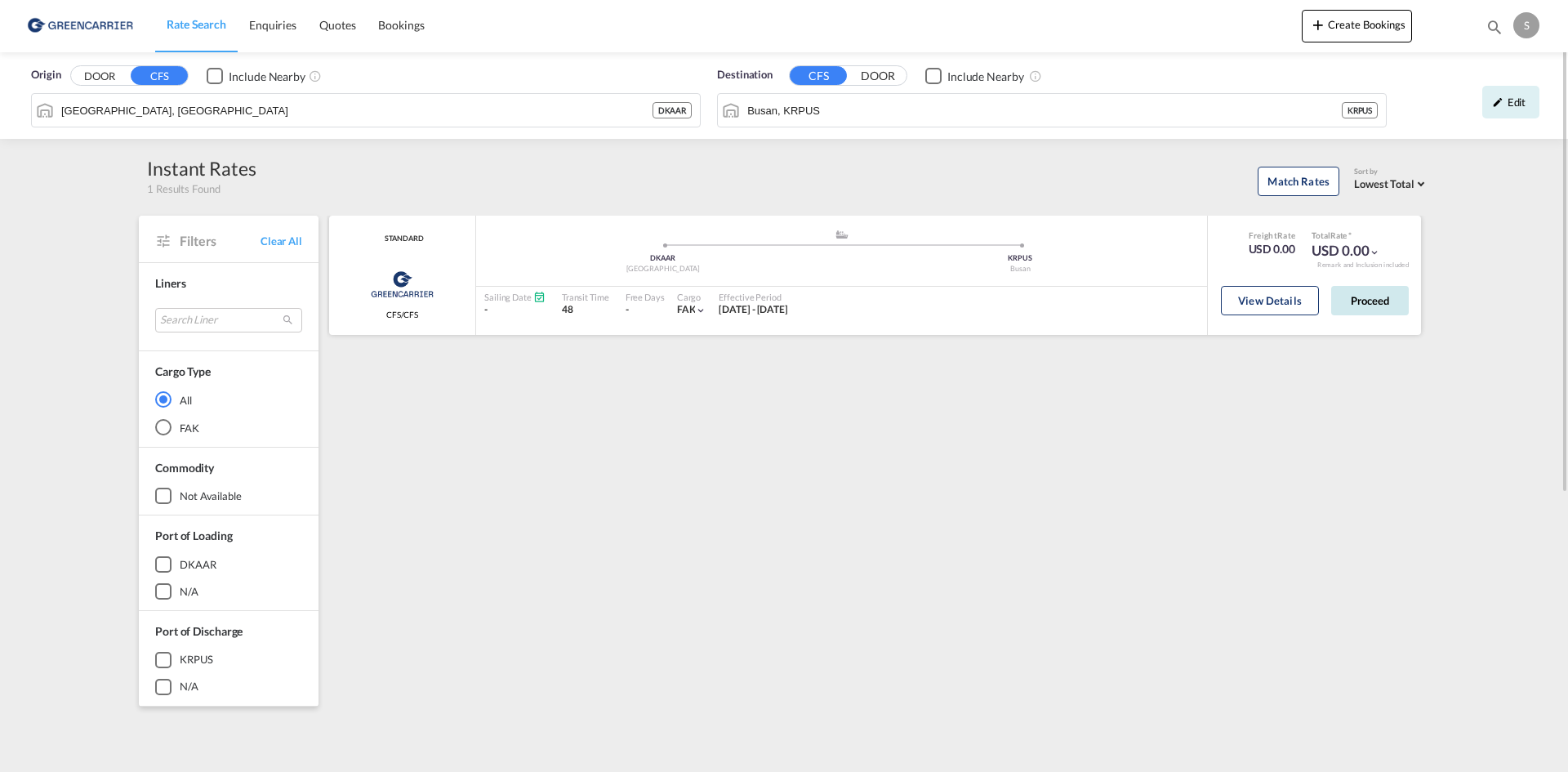
click at [1387, 309] on button "Proceed" at bounding box center [1369, 301] width 77 height 30
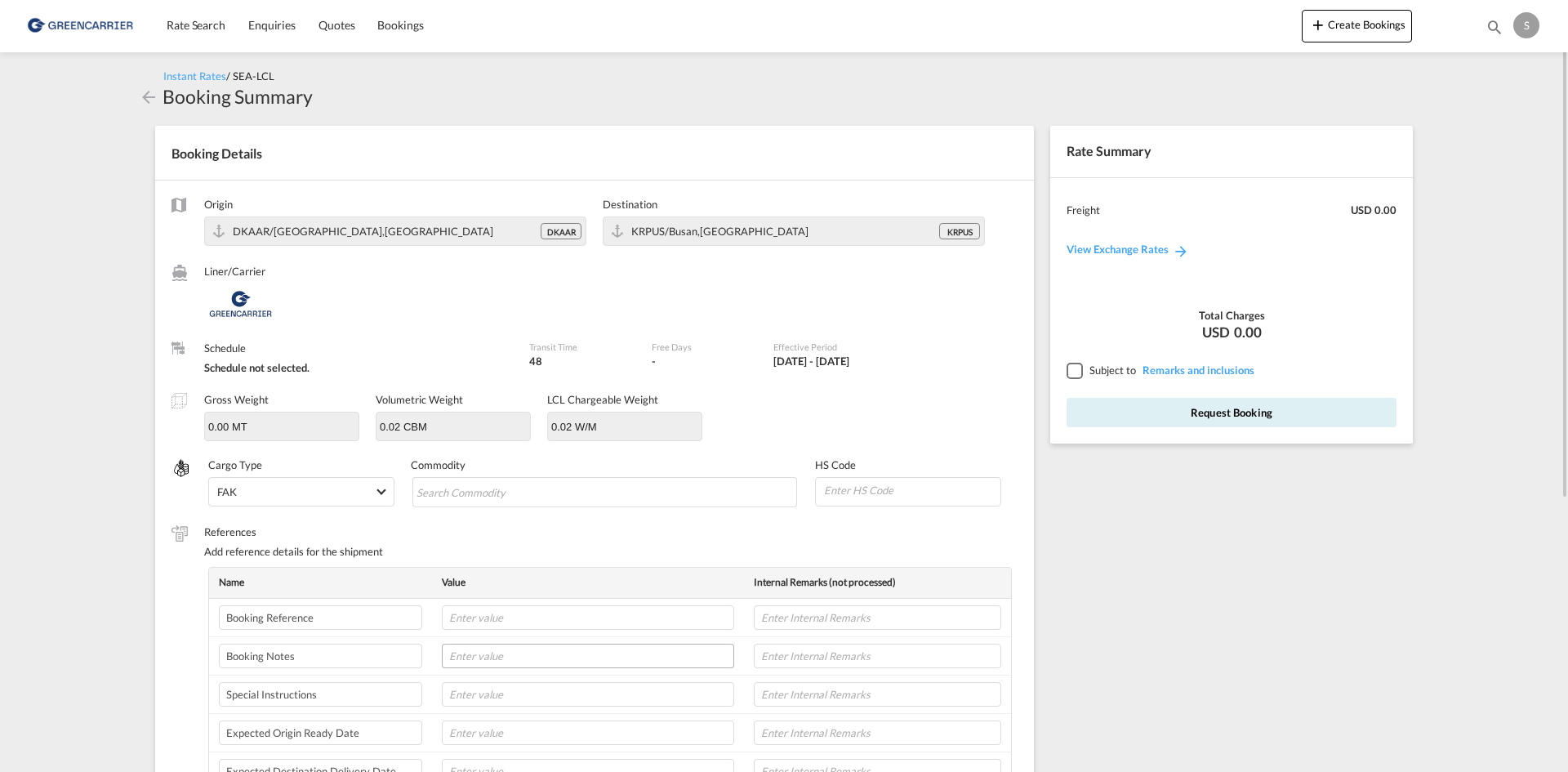
scroll to position [245, 0]
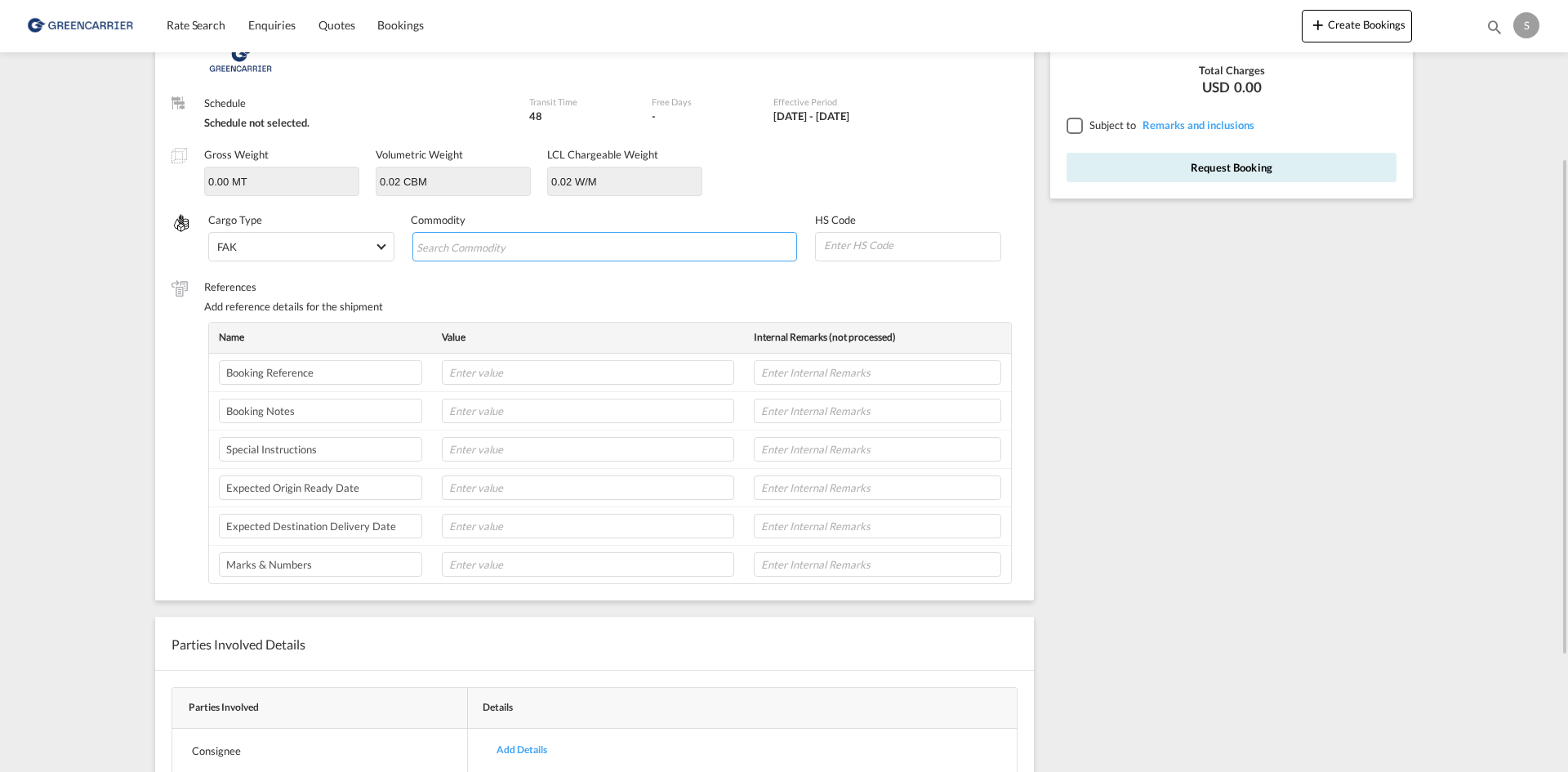
click at [469, 241] on input "Search Commodity" at bounding box center [491, 247] width 149 height 26
click at [588, 248] on md-chips-wrap "Chips container with autocompletion. Enter the text area, type text to search, …" at bounding box center [606, 247] width 386 height 30
paste input "PARTS AND ACCESSORIES FOR REGULATING"
type input "PARTS AND ACCESSORIES FOR REGULATING"
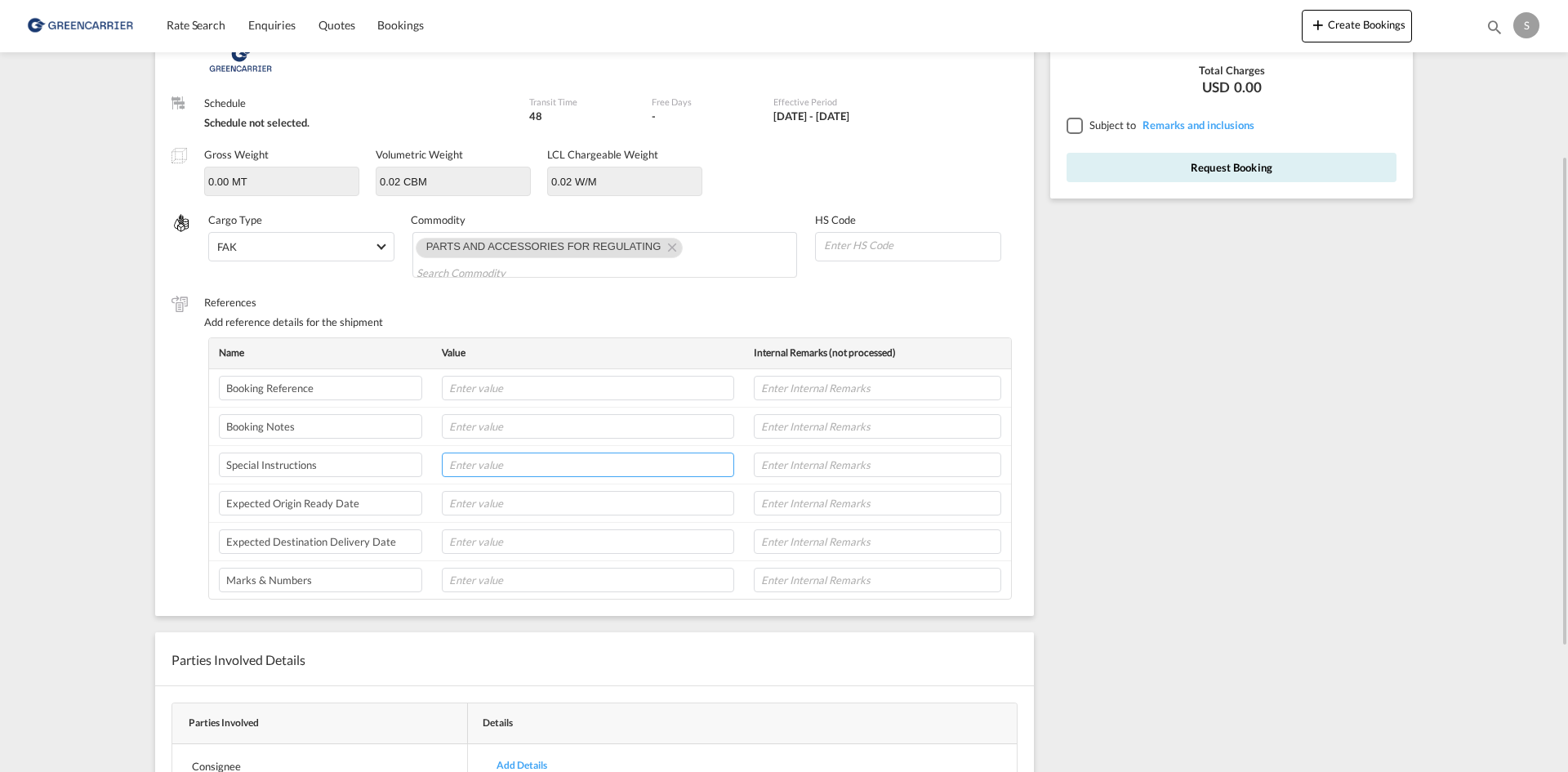
click at [489, 448] on td at bounding box center [588, 464] width 312 height 38
click at [474, 461] on input "text" at bounding box center [588, 464] width 293 height 24
paste input "WE HAVE RECEIVED THE CONFIRATION, PLEASE ARRANGE THE PICK UP FOR THIS SHIPMENT.…"
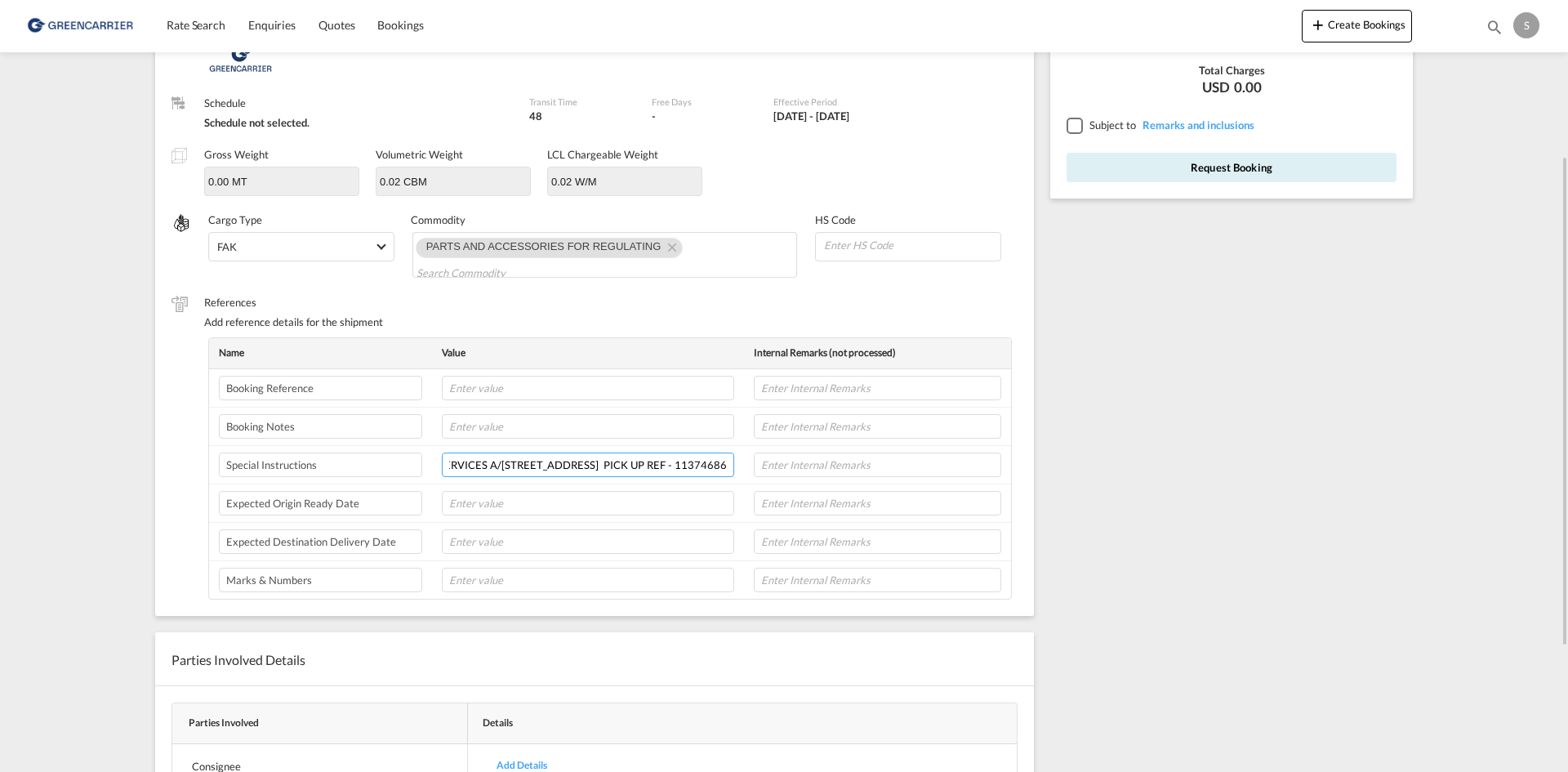
type input "WE HAVE RECEIVED THE CONFIRATION, PLEASE ARRANGE THE PICK UP FOR THIS SHIPMENT.…"
click at [1280, 379] on div "Rate Summary Freight USD 0.00 View Exchange Rates Total Charges USD 0.00 Subjec…" at bounding box center [1235, 416] width 387 height 1103
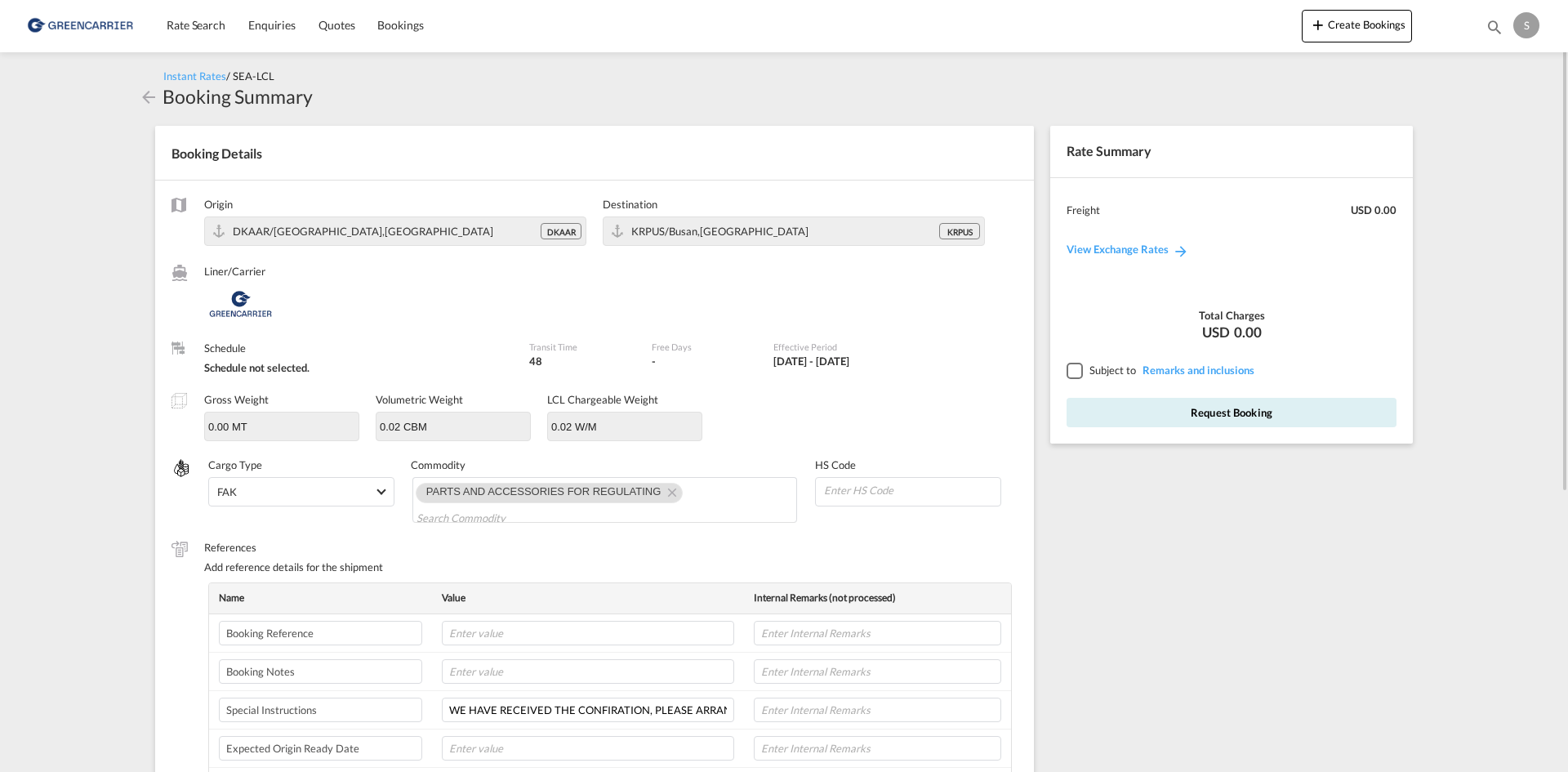
click at [1092, 365] on span "Subject to" at bounding box center [1113, 370] width 47 height 13
click at [1080, 365] on div at bounding box center [1074, 370] width 15 height 15
click at [1123, 407] on button "Request Booking" at bounding box center [1231, 413] width 330 height 30
